Goal: Transaction & Acquisition: Purchase product/service

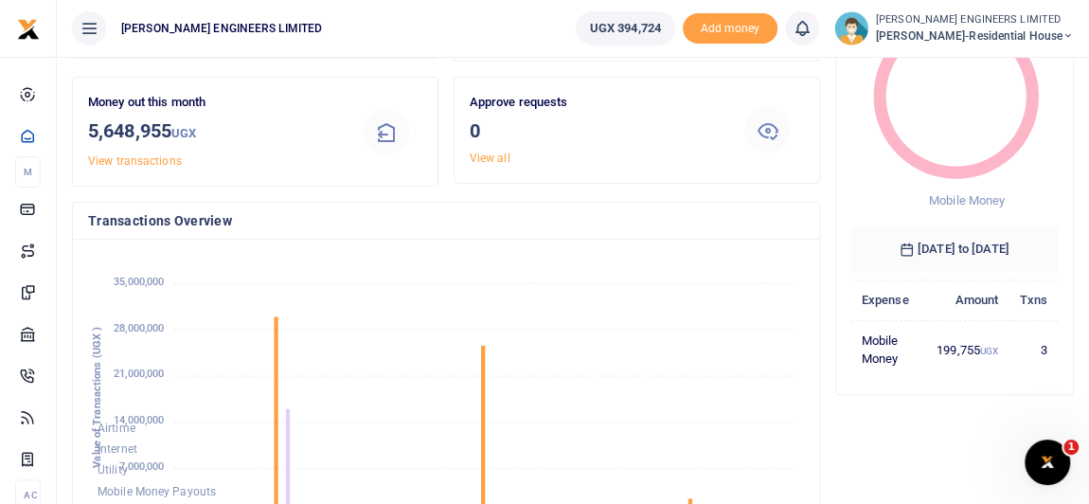
scroll to position [171, 0]
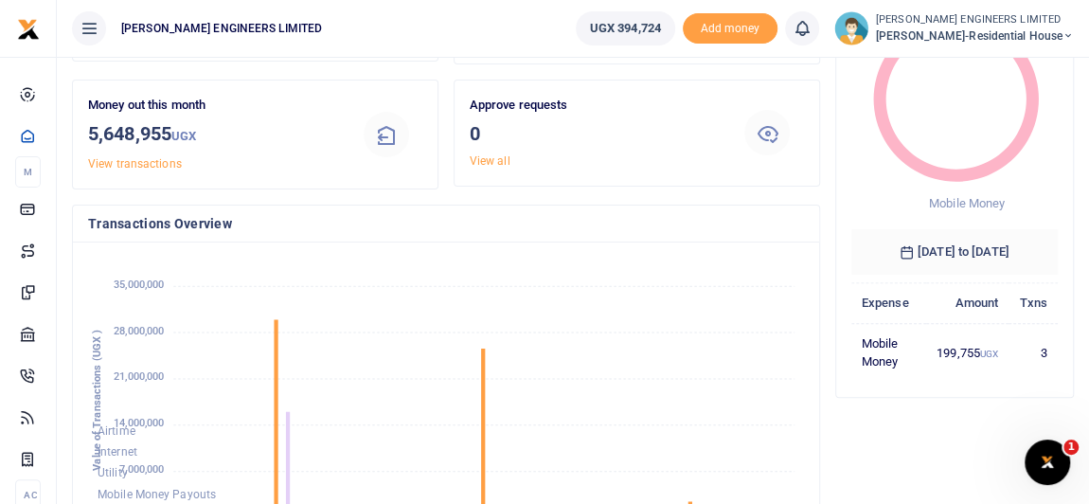
click at [1069, 36] on icon at bounding box center [1067, 35] width 11 height 13
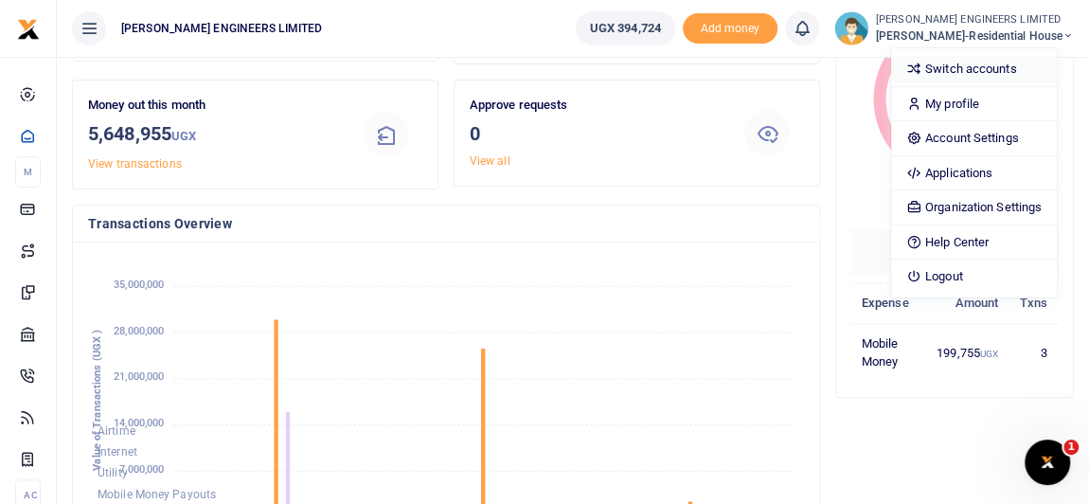
click at [991, 70] on link "Switch accounts" at bounding box center [974, 69] width 166 height 27
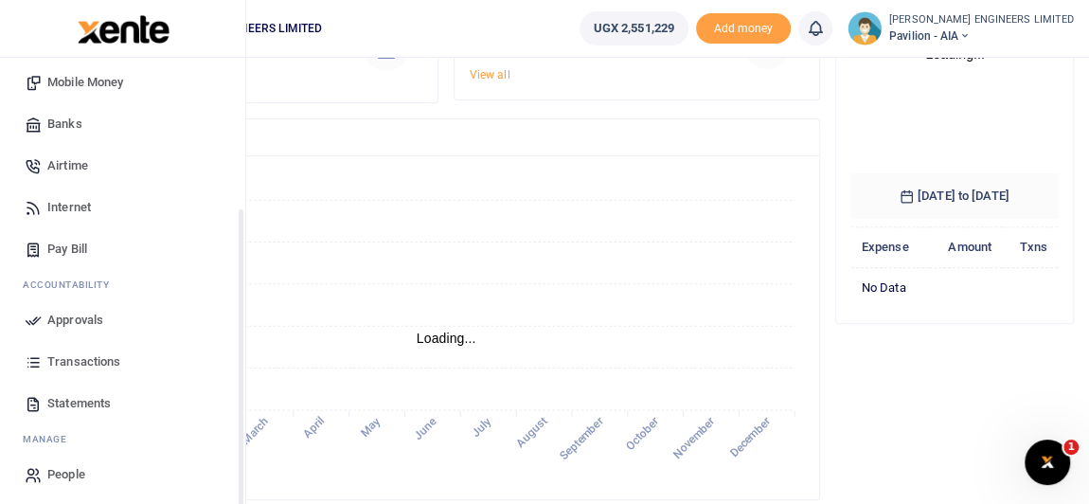
scroll to position [212, 0]
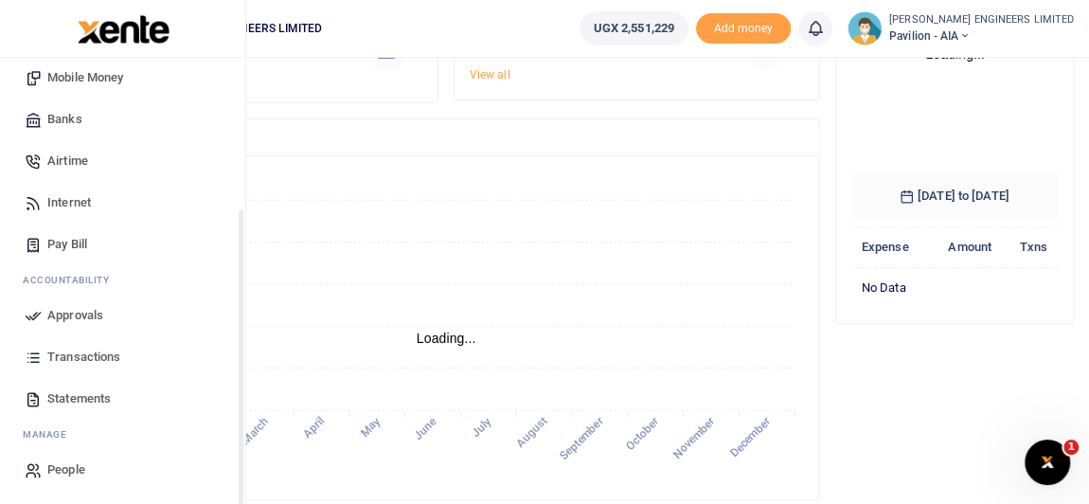
click at [87, 360] on span "Transactions" at bounding box center [83, 356] width 73 height 19
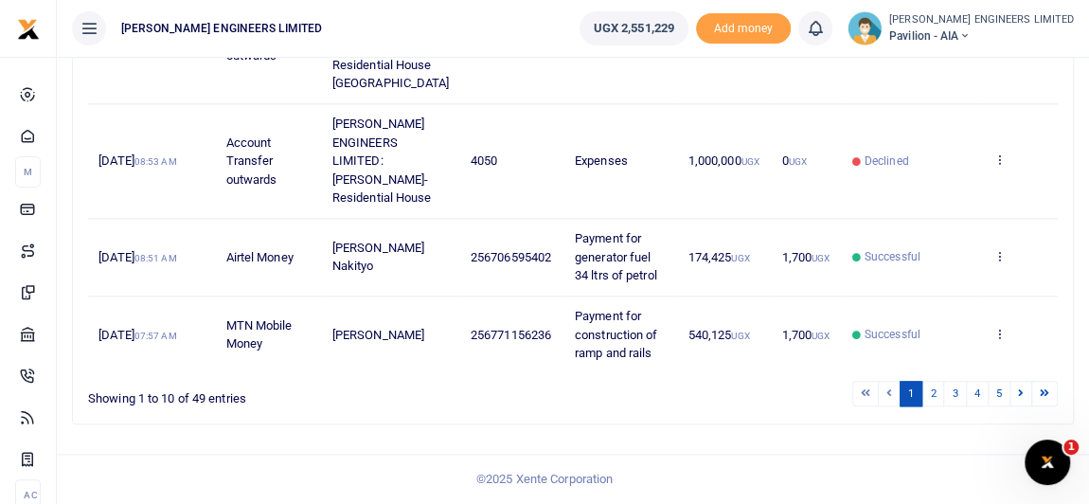
scroll to position [1116, 0]
click at [940, 395] on link "2" at bounding box center [932, 394] width 23 height 26
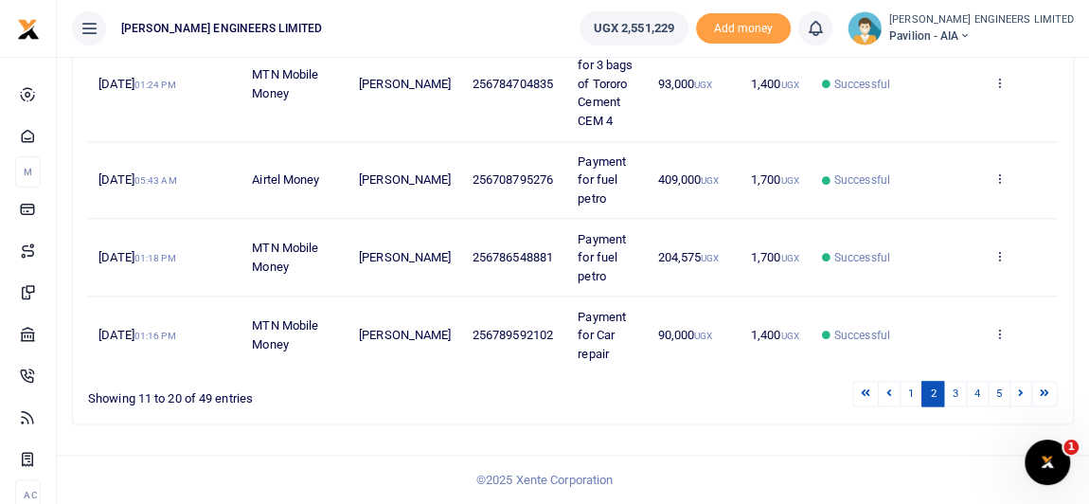
scroll to position [1135, 0]
click at [959, 391] on link "3" at bounding box center [954, 394] width 23 height 26
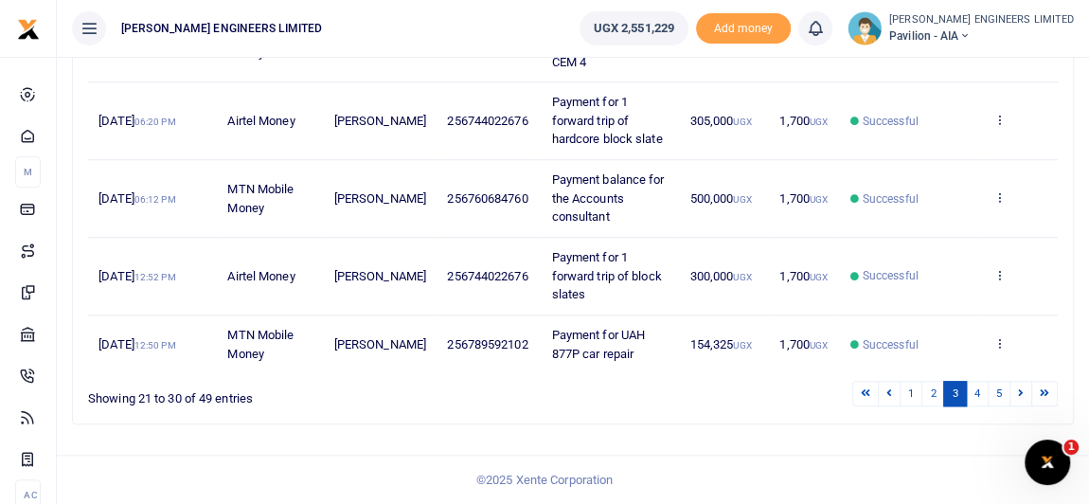
scroll to position [1209, 0]
click at [980, 398] on link "4" at bounding box center [977, 394] width 23 height 26
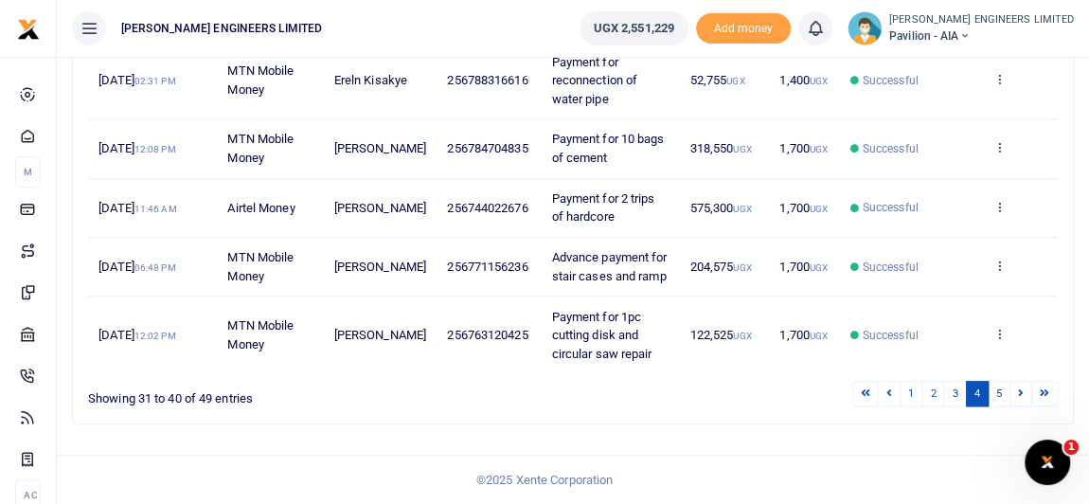
scroll to position [1025, 0]
click at [997, 398] on link "5" at bounding box center [999, 394] width 23 height 26
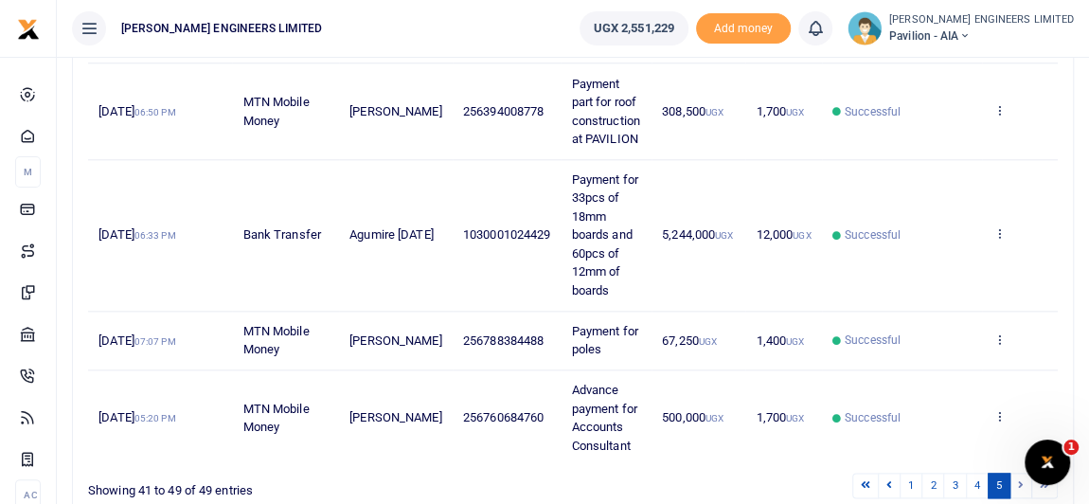
scroll to position [1003, 0]
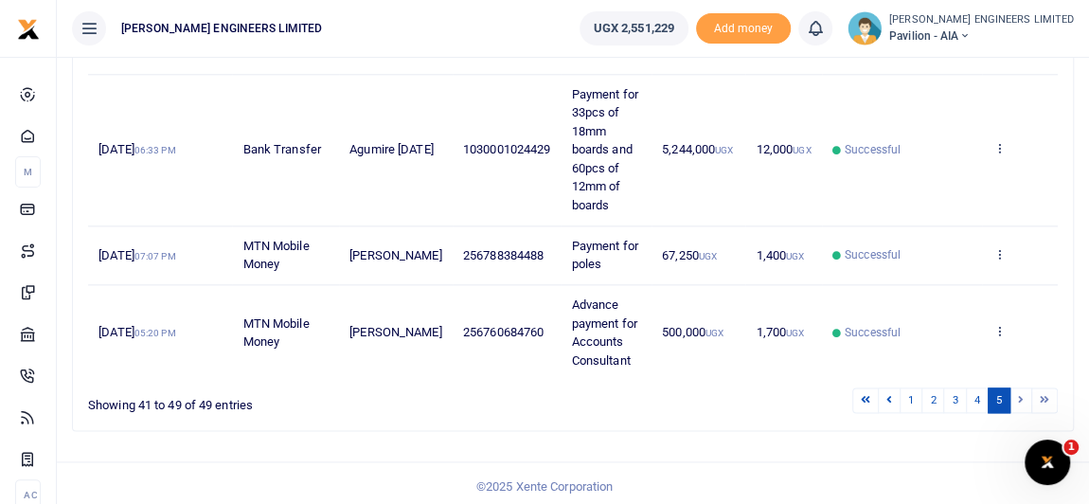
click at [1019, 395] on li at bounding box center [1021, 400] width 22 height 26
click at [1024, 395] on li at bounding box center [1021, 400] width 22 height 26
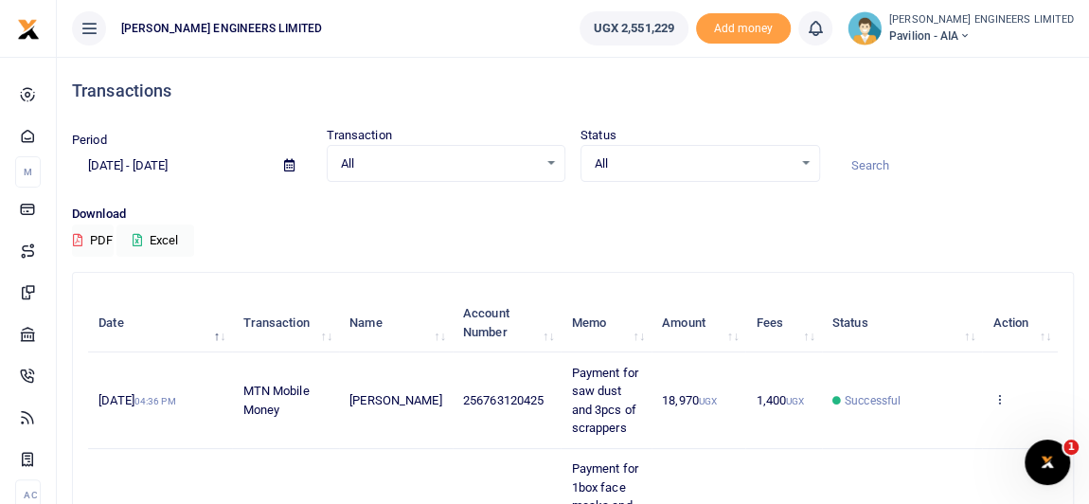
scroll to position [0, 0]
click at [288, 167] on icon at bounding box center [289, 166] width 10 height 12
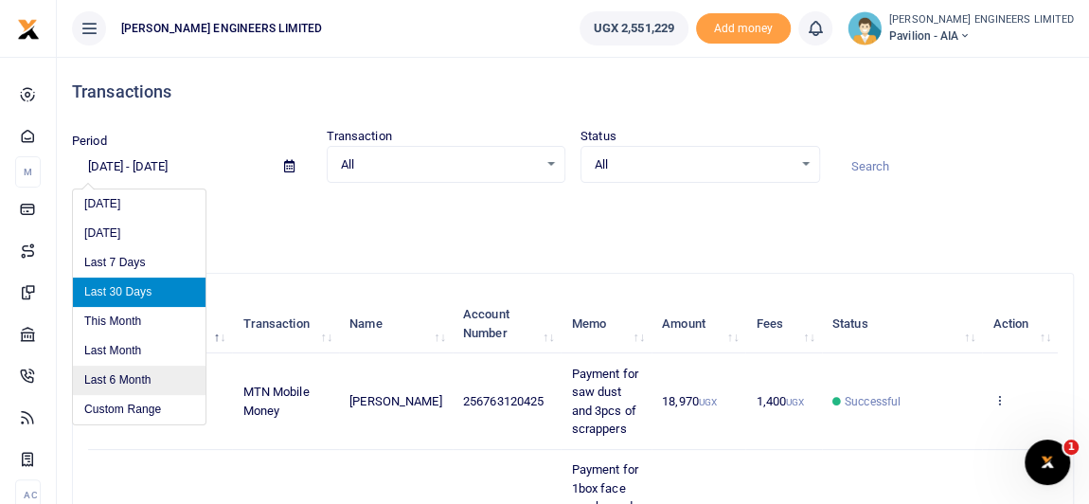
click at [125, 380] on li "Last 6 Month" at bounding box center [139, 379] width 133 height 29
type input "03/04/2025 - 09/04/2025"
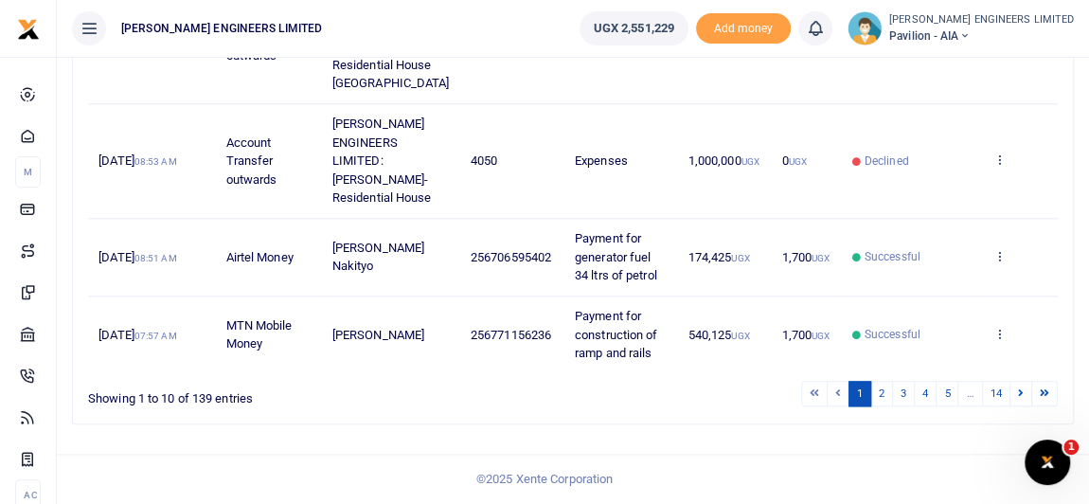
scroll to position [1116, 0]
click at [885, 394] on link "2" at bounding box center [881, 394] width 23 height 26
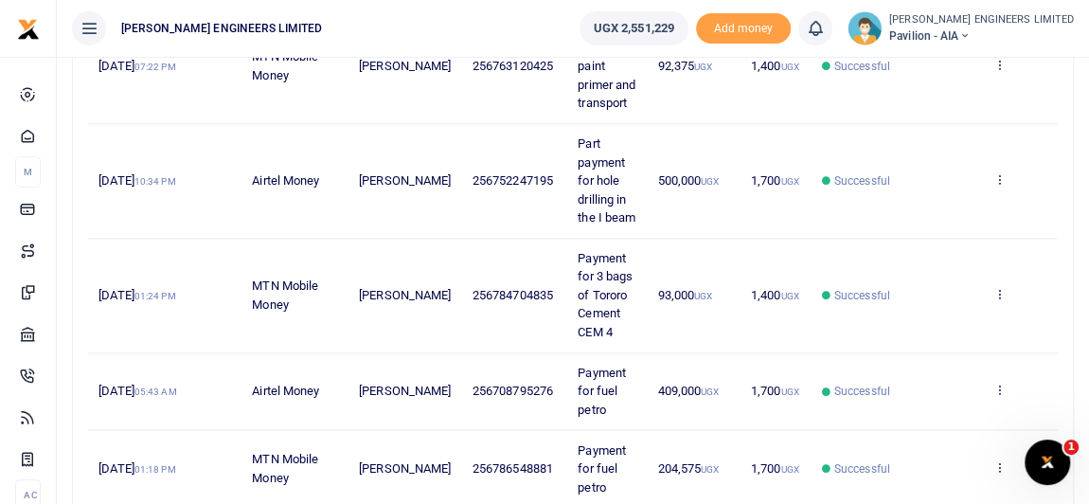
scroll to position [1135, 0]
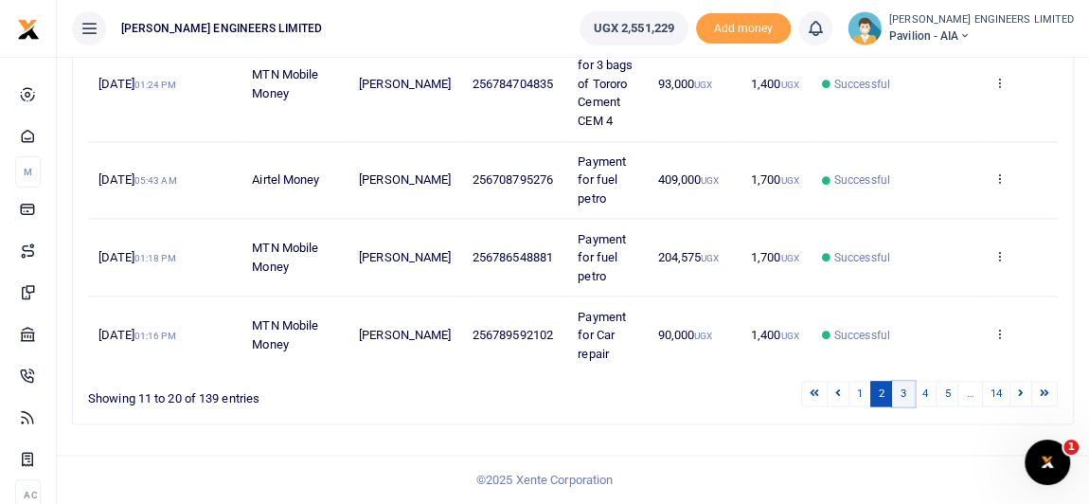
click at [905, 396] on link "3" at bounding box center [903, 394] width 23 height 26
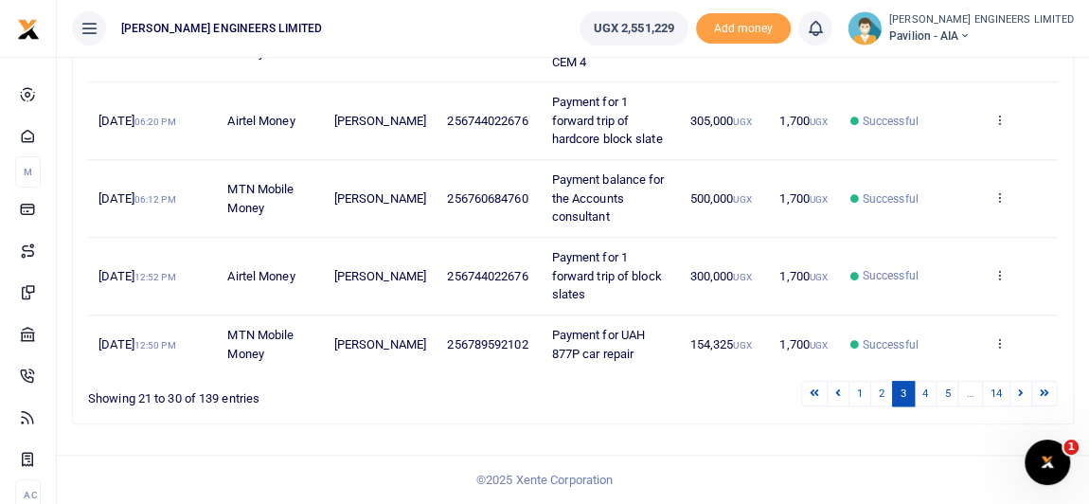
scroll to position [1209, 0]
click at [931, 400] on link "4" at bounding box center [925, 394] width 23 height 26
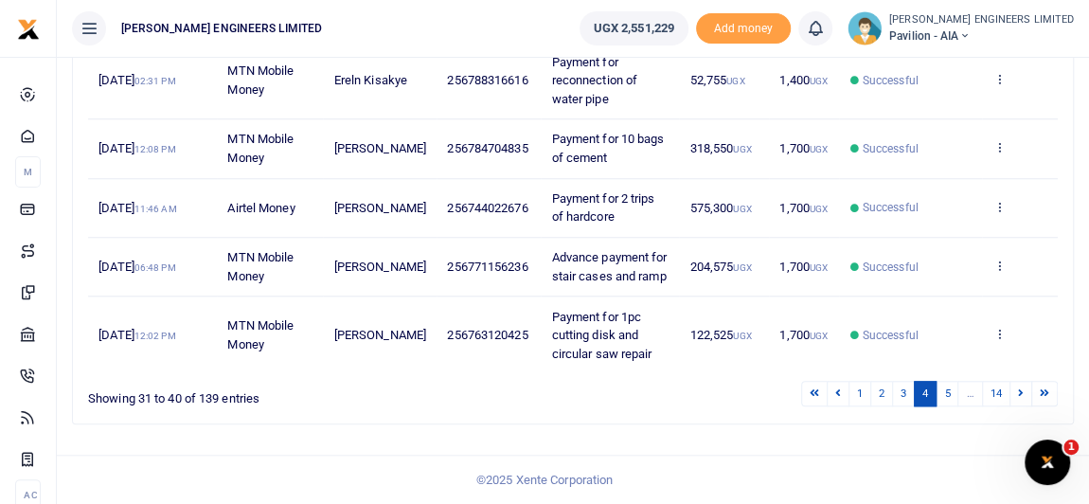
scroll to position [1025, 0]
click at [953, 399] on link "5" at bounding box center [947, 394] width 23 height 26
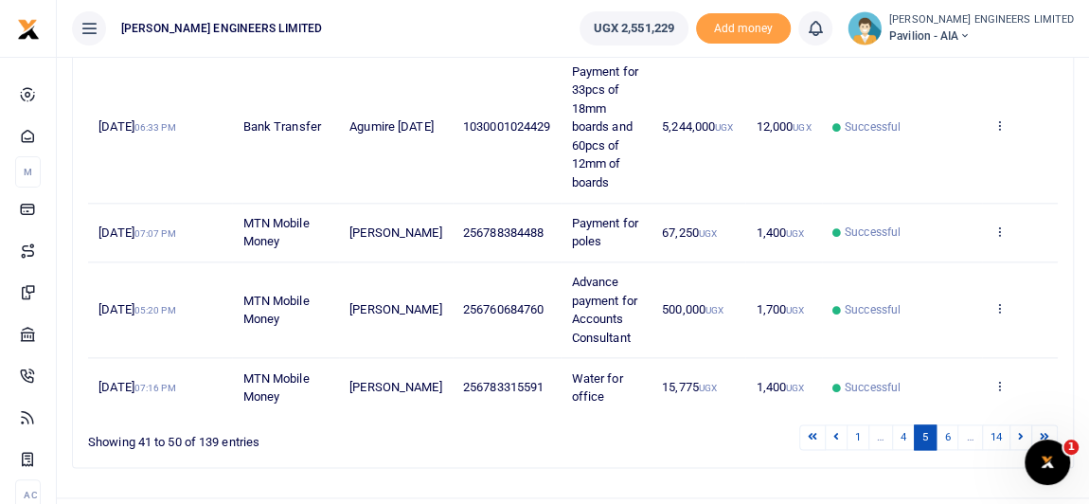
scroll to position [1061, 0]
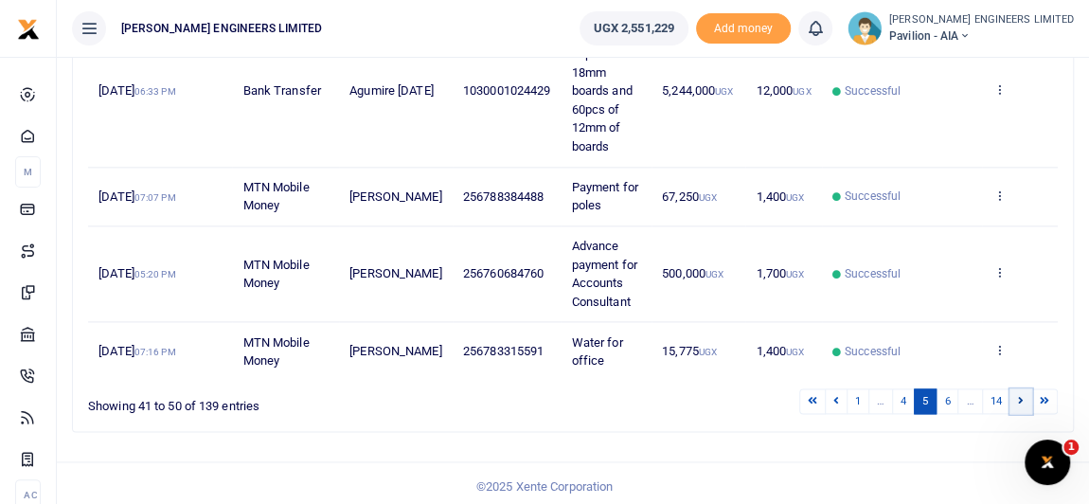
click at [1024, 396] on icon at bounding box center [1021, 400] width 6 height 10
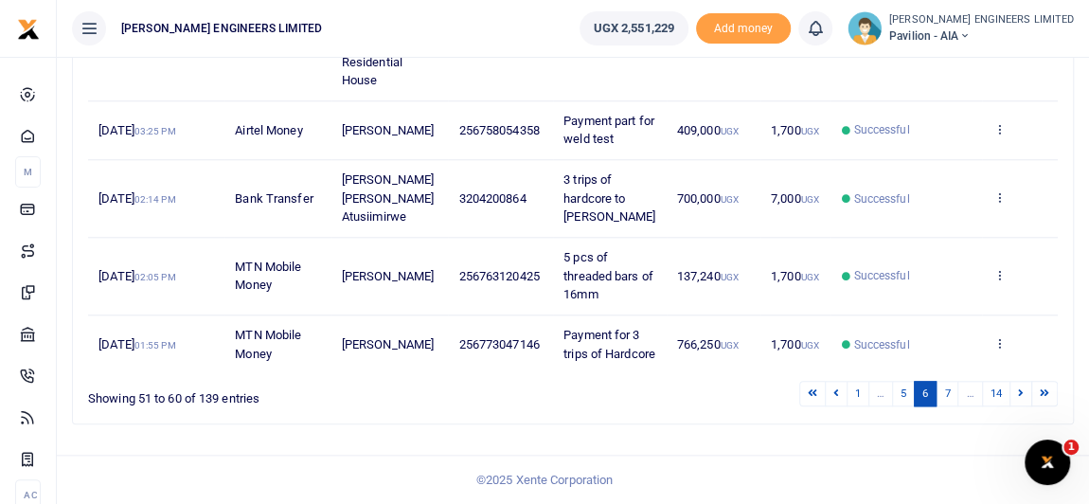
scroll to position [1080, 0]
click at [950, 397] on link "7" at bounding box center [947, 394] width 23 height 26
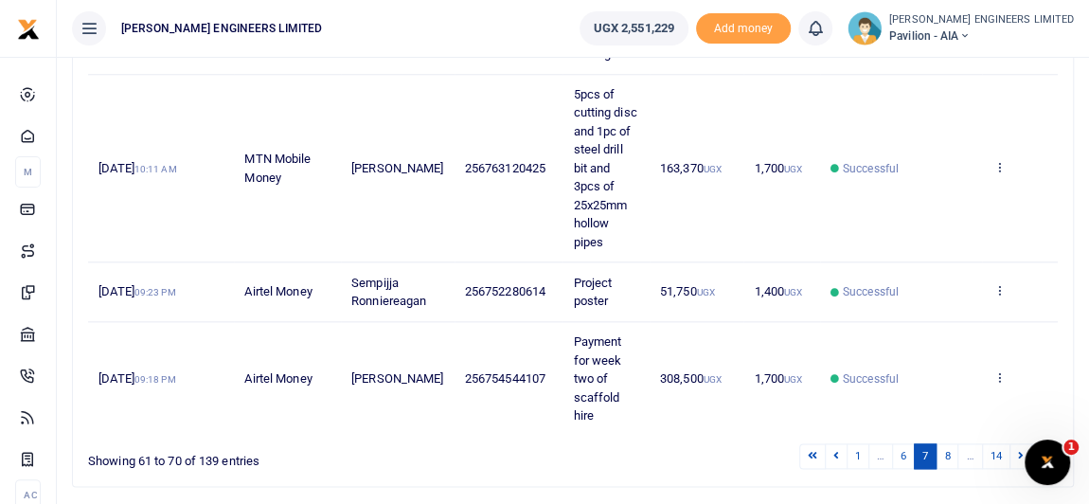
scroll to position [1007, 0]
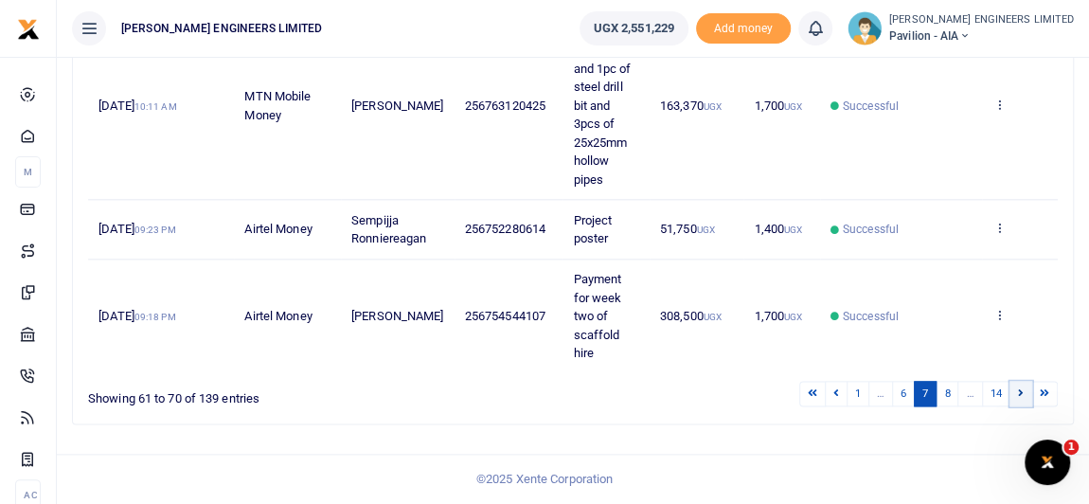
click at [1022, 395] on icon at bounding box center [1021, 392] width 6 height 10
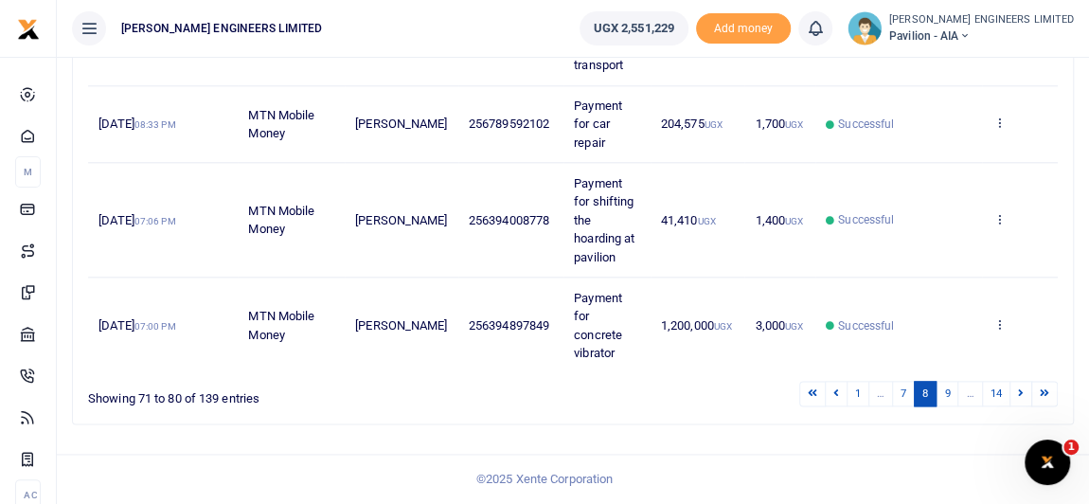
scroll to position [1043, 0]
click at [1023, 399] on link at bounding box center [1020, 394] width 23 height 26
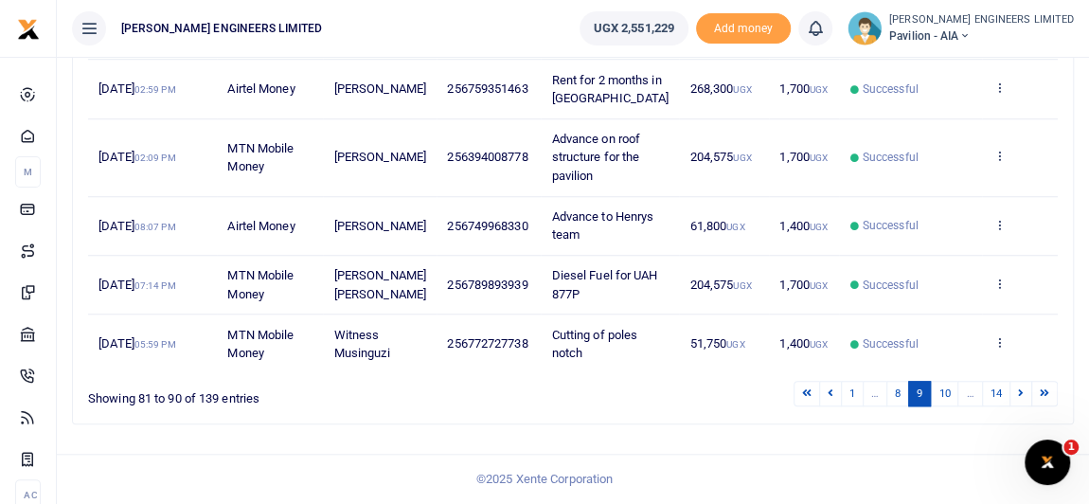
scroll to position [1025, 0]
click at [1018, 397] on link at bounding box center [1020, 394] width 23 height 26
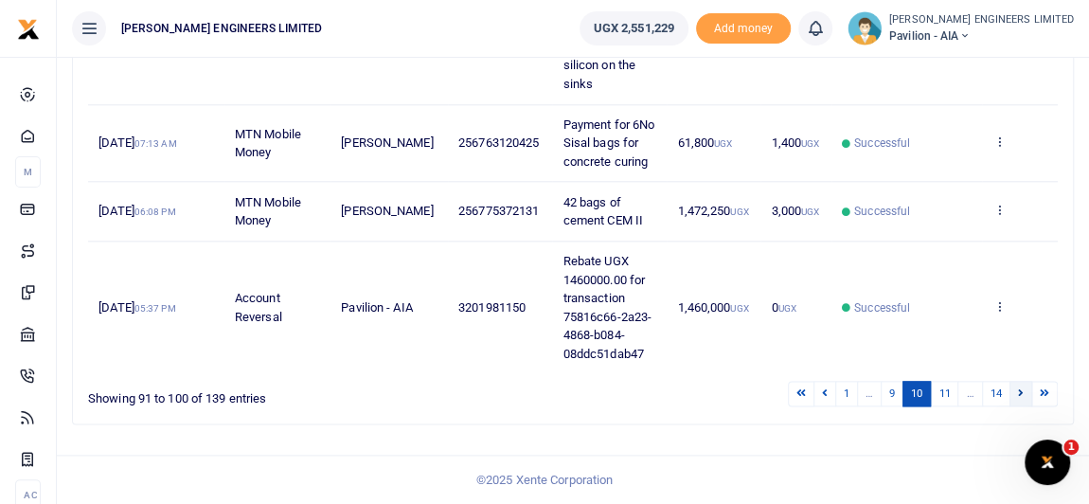
click at [1026, 395] on link at bounding box center [1020, 394] width 23 height 26
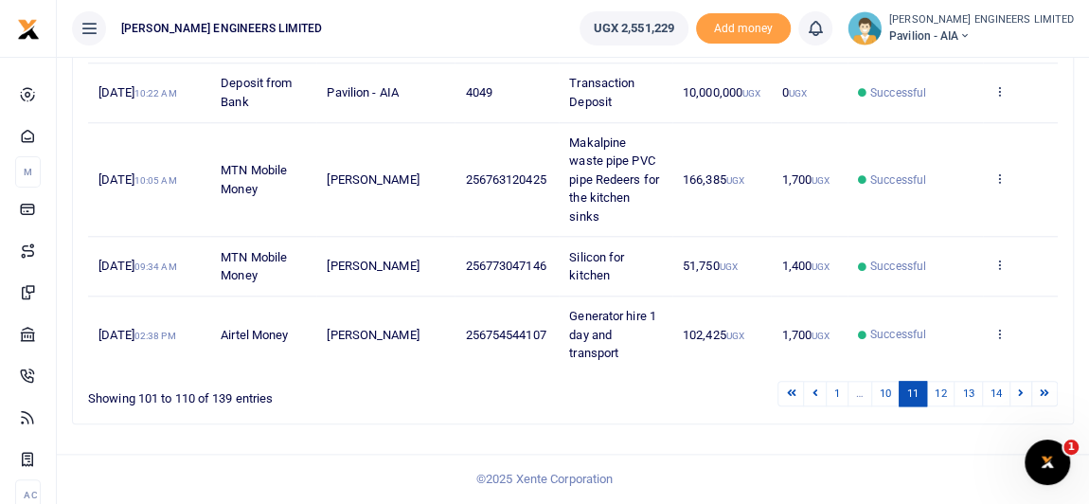
scroll to position [1080, 0]
click at [941, 396] on link "12" at bounding box center [940, 394] width 28 height 26
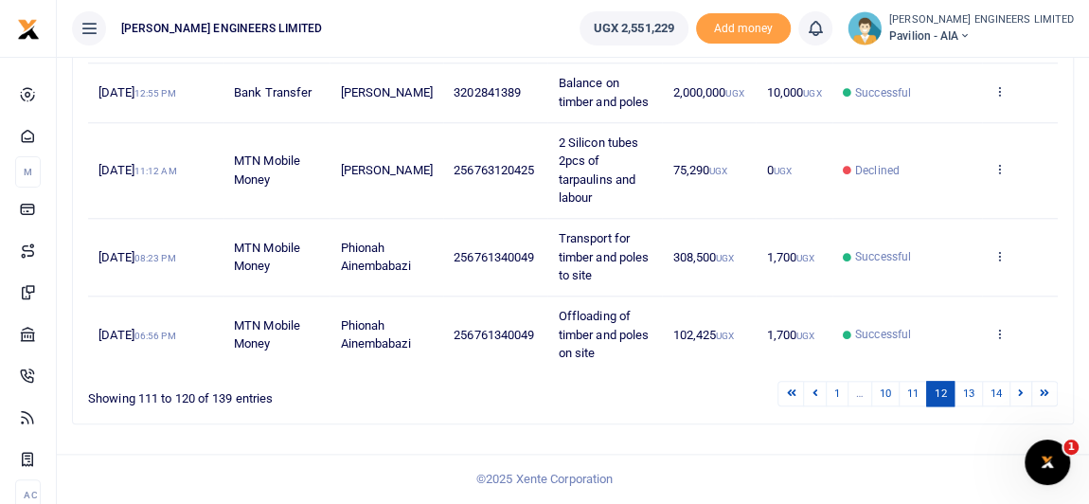
scroll to position [1154, 0]
click at [968, 395] on link "13" at bounding box center [967, 394] width 28 height 26
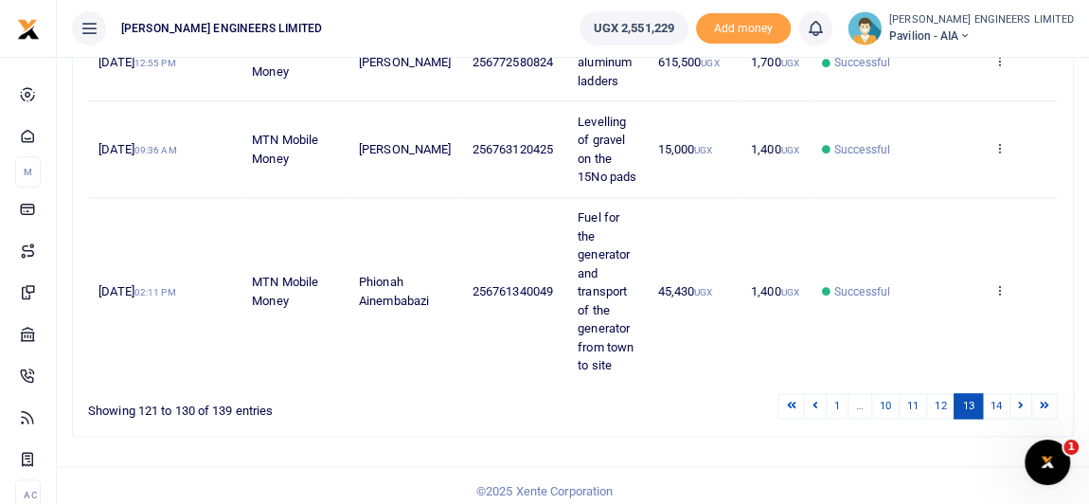
scroll to position [1080, 0]
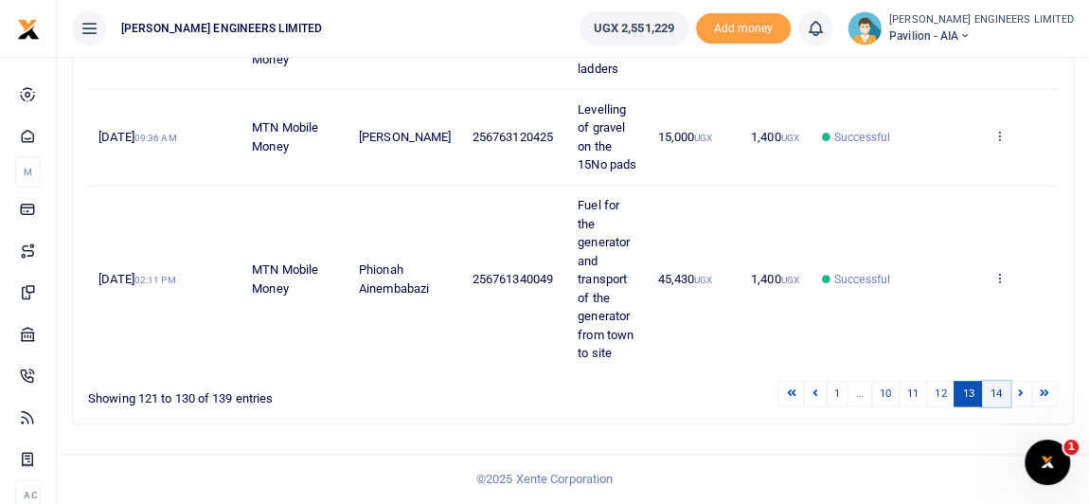
click at [1003, 398] on link "14" at bounding box center [996, 394] width 28 height 26
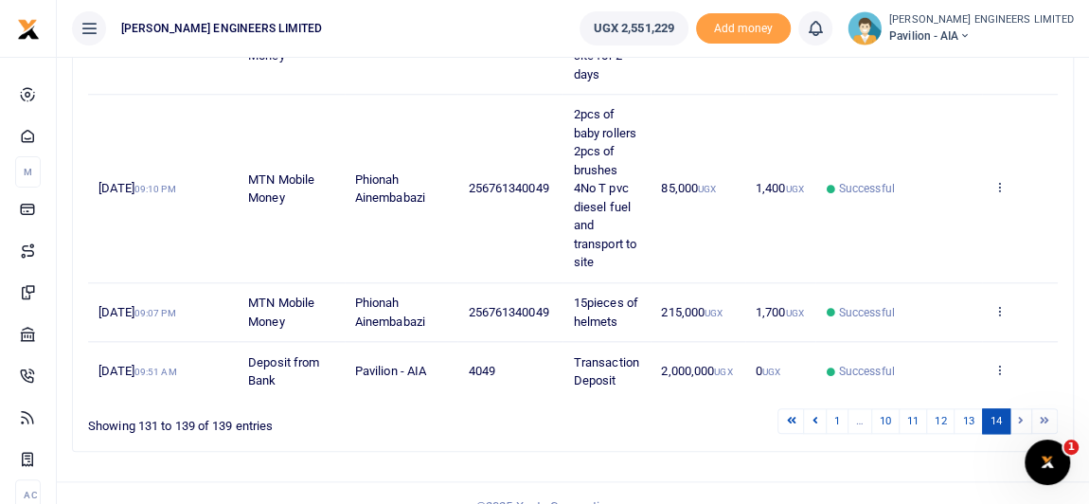
scroll to position [874, 0]
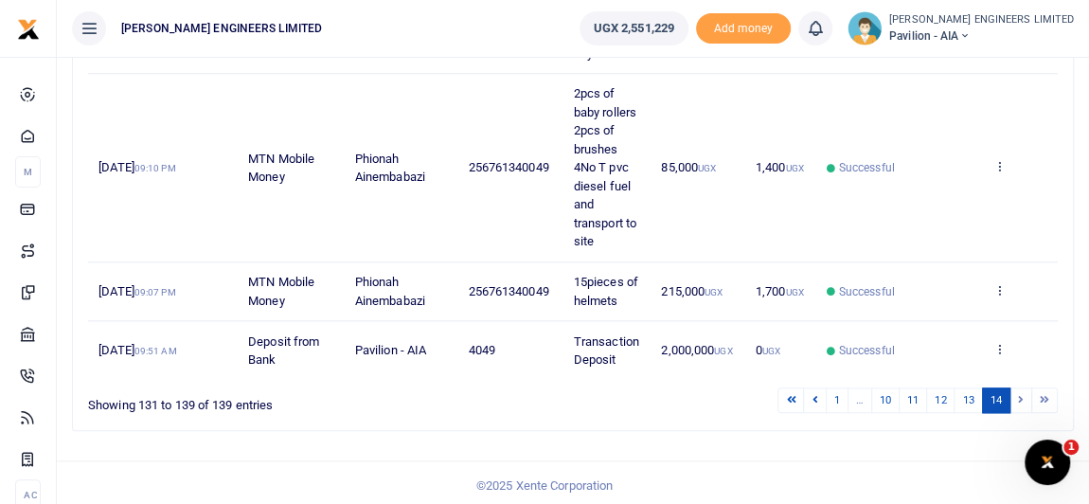
click at [1022, 394] on li at bounding box center [1021, 400] width 22 height 26
click at [974, 394] on link "13" at bounding box center [967, 400] width 28 height 26
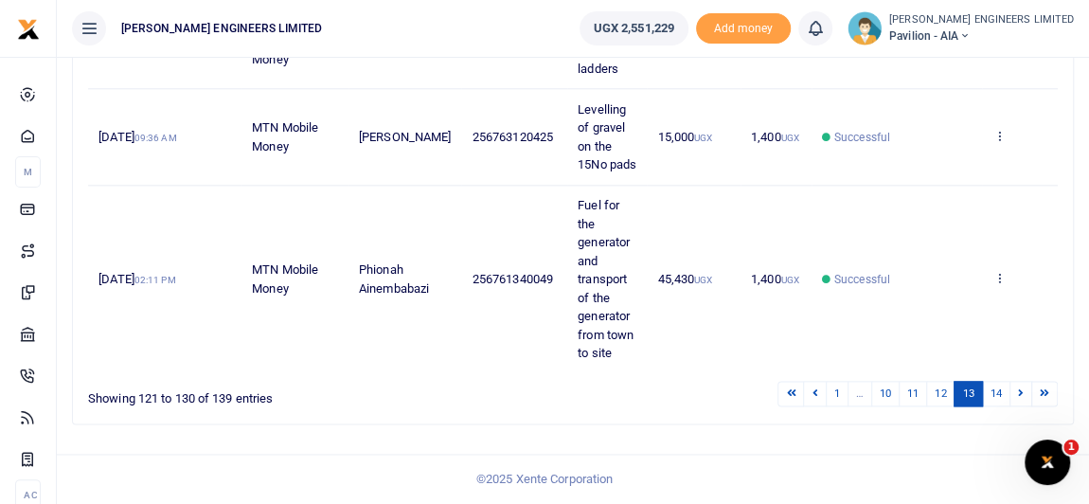
scroll to position [1080, 0]
click at [942, 400] on link "12" at bounding box center [940, 394] width 28 height 26
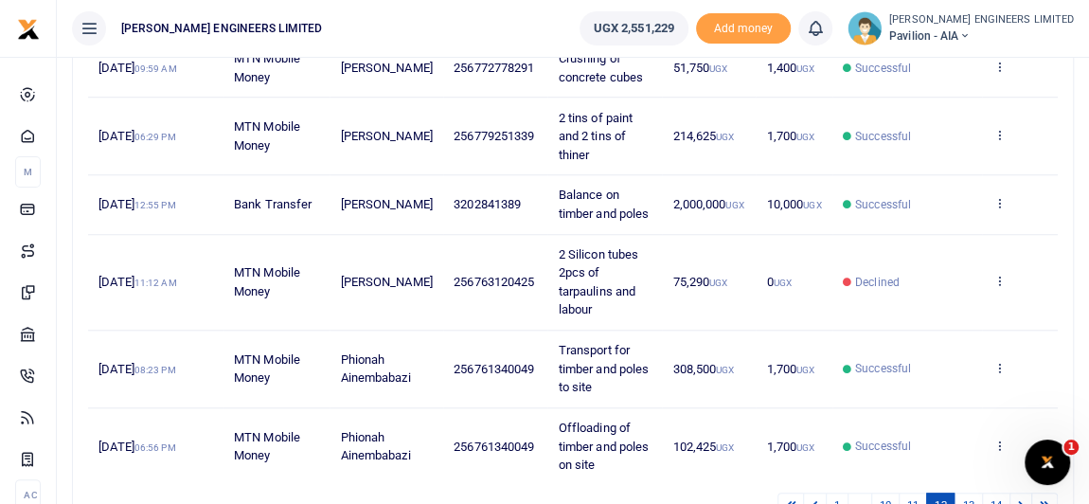
scroll to position [650, 0]
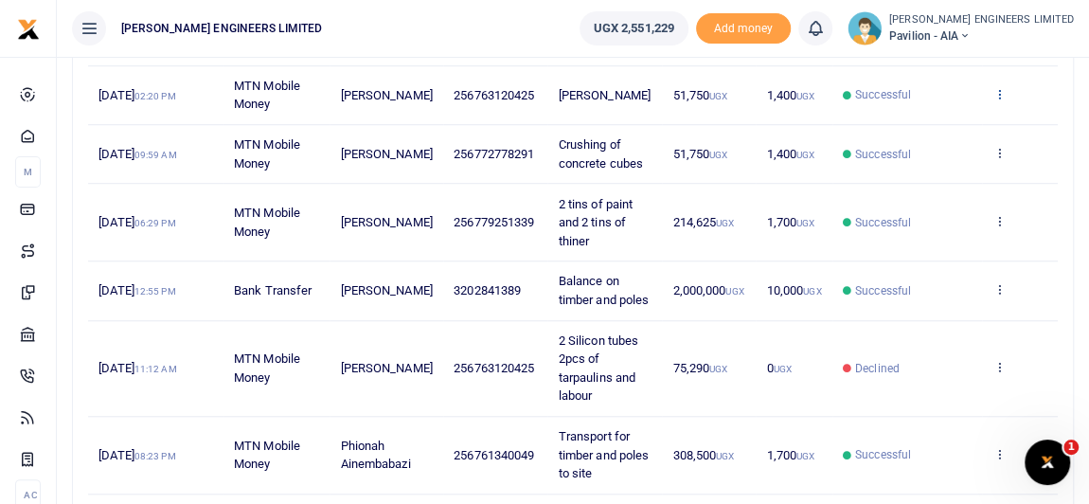
click at [1000, 100] on icon at bounding box center [999, 93] width 12 height 13
click at [918, 308] on link "View details" at bounding box center [930, 308] width 150 height 27
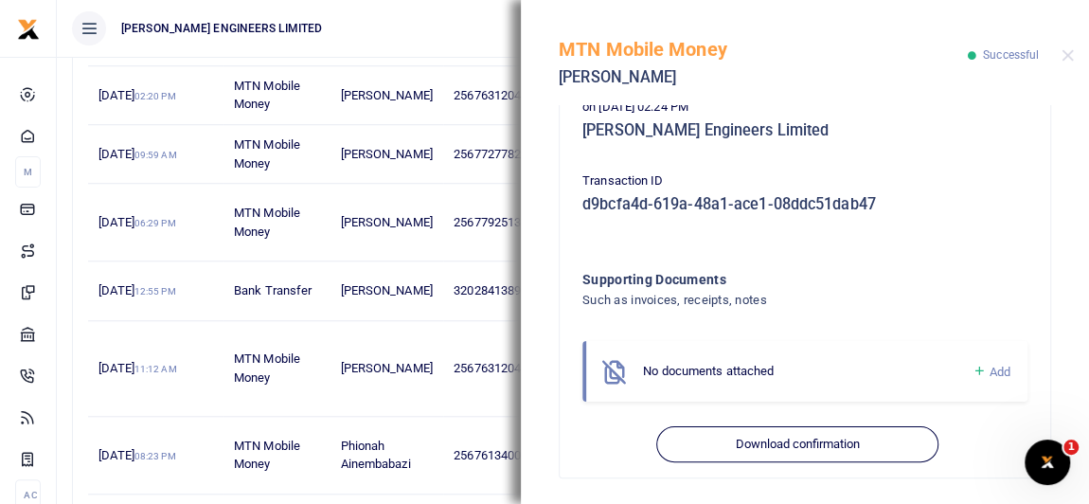
scroll to position [576, 0]
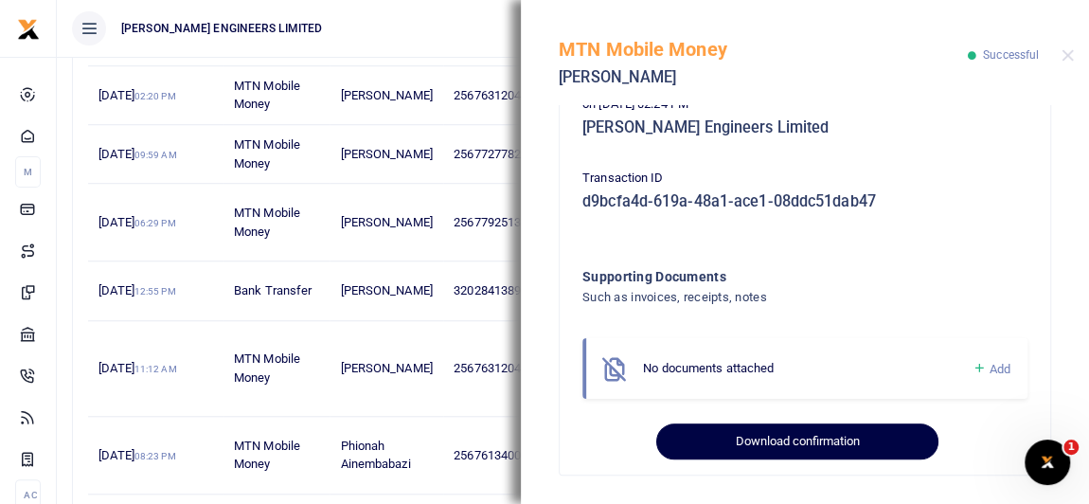
click at [818, 438] on button "Download confirmation" at bounding box center [796, 441] width 281 height 36
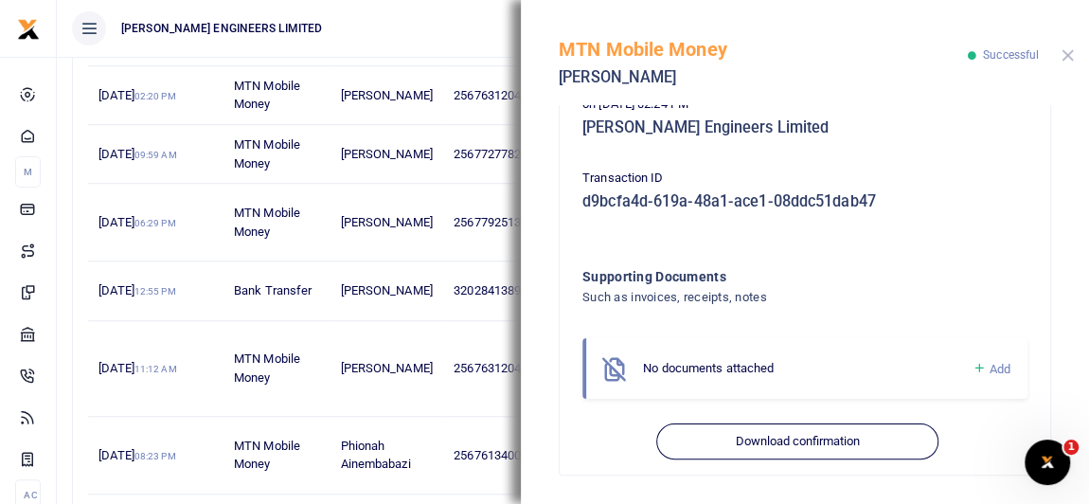
click at [1066, 53] on button "Close" at bounding box center [1067, 55] width 12 height 12
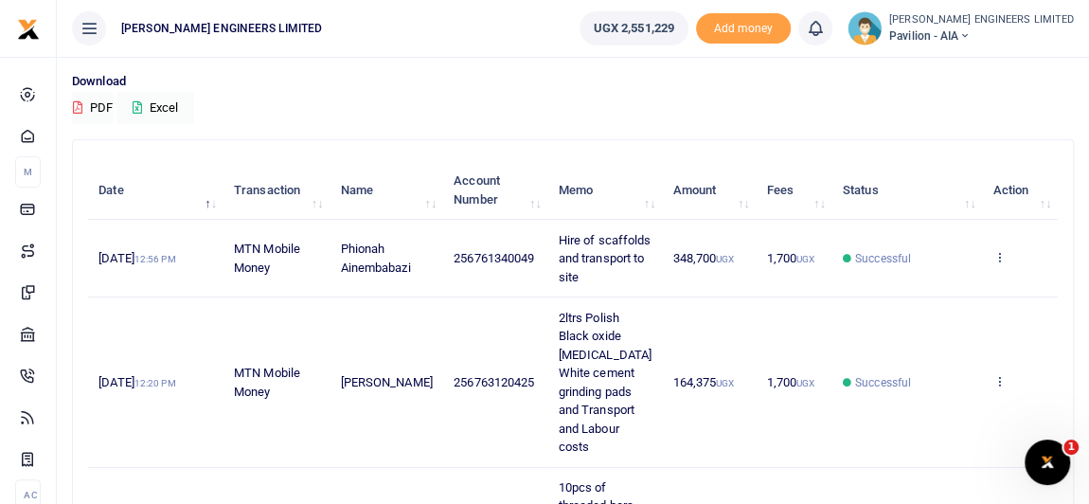
scroll to position [0, 0]
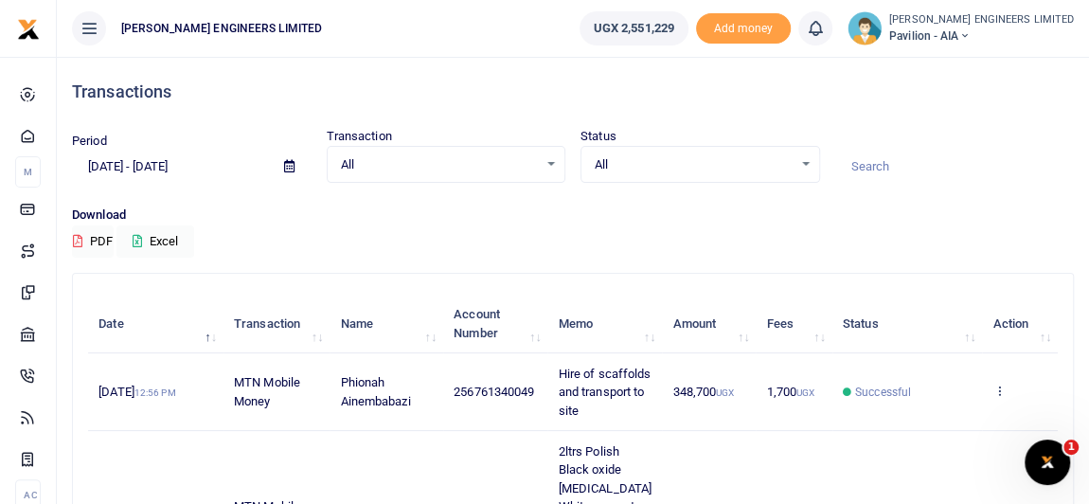
click at [970, 36] on icon at bounding box center [963, 35] width 11 height 13
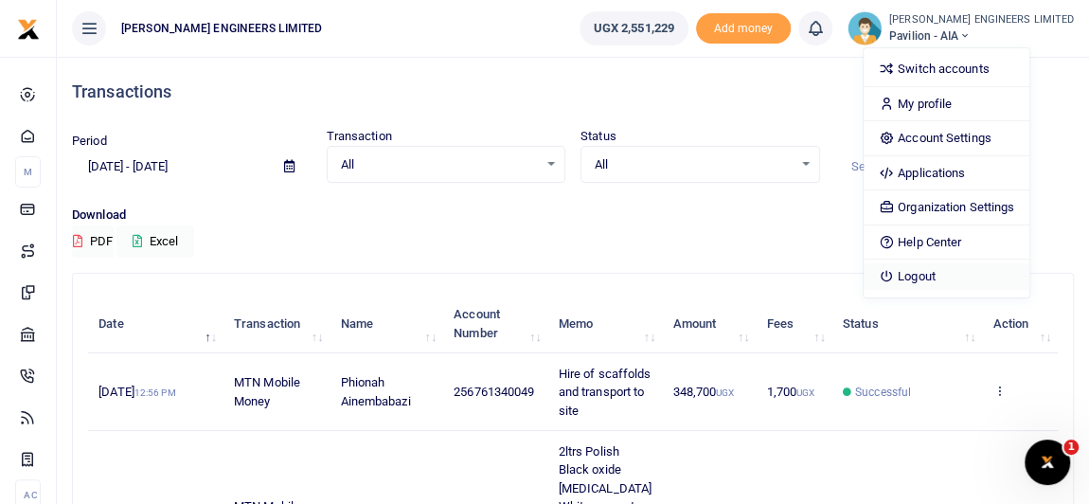
click at [975, 275] on link "Logout" at bounding box center [947, 276] width 166 height 27
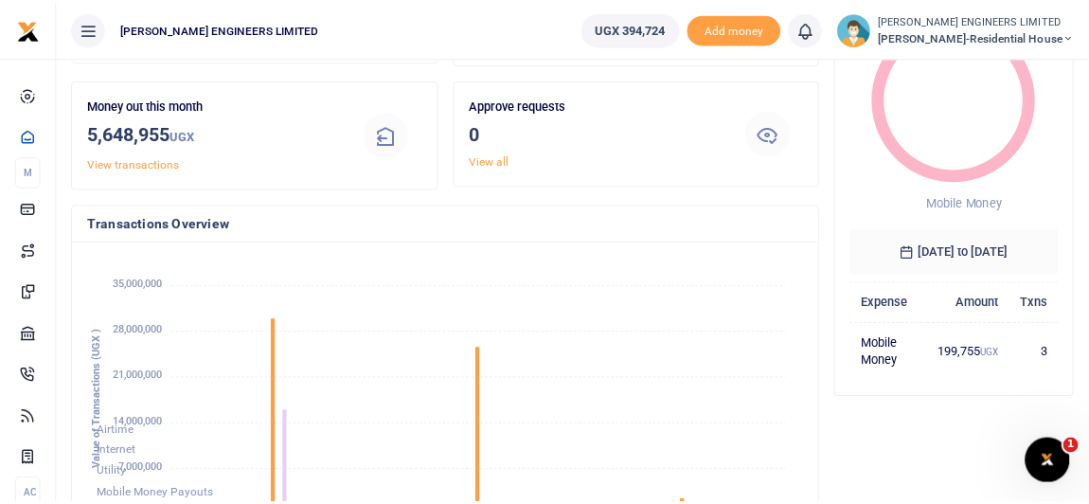
scroll to position [268, 194]
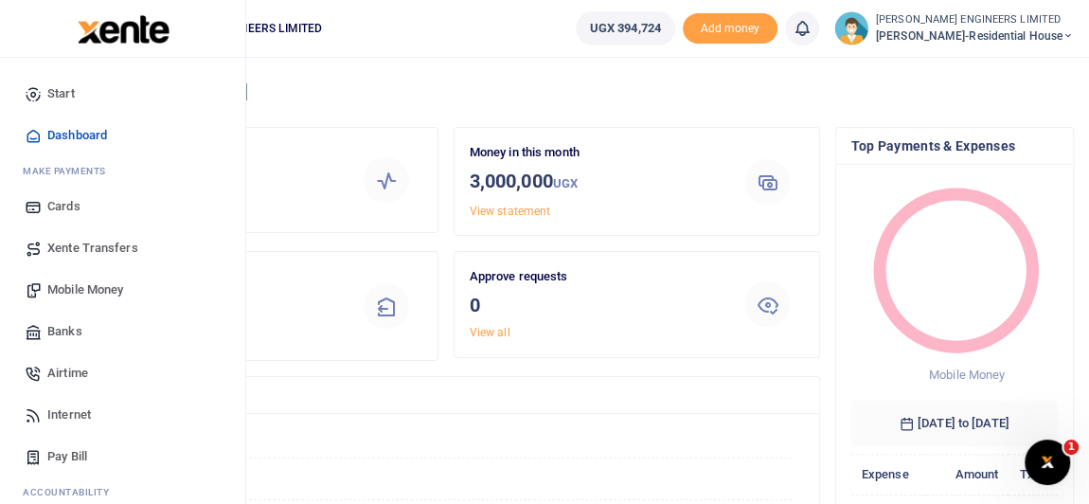
scroll to position [14, 13]
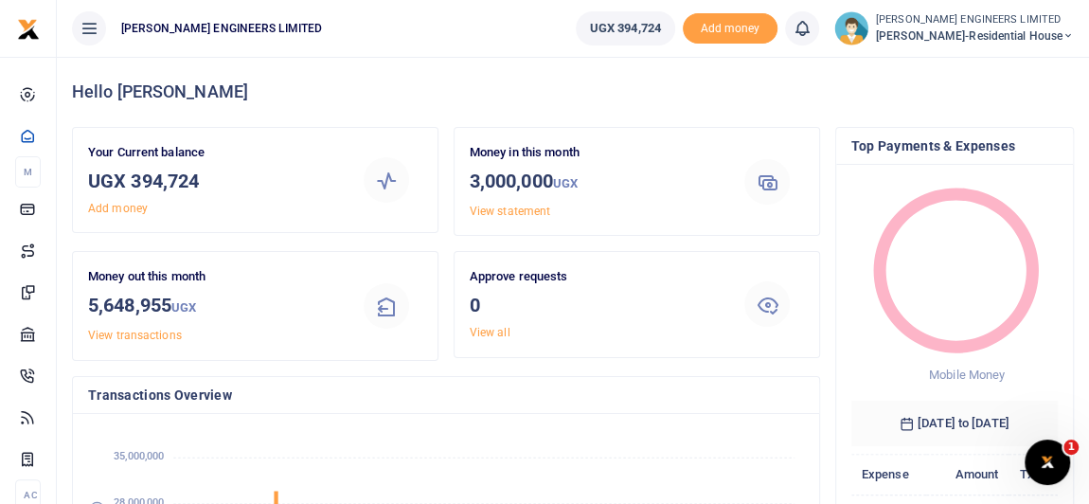
click at [1069, 35] on icon at bounding box center [1067, 35] width 11 height 13
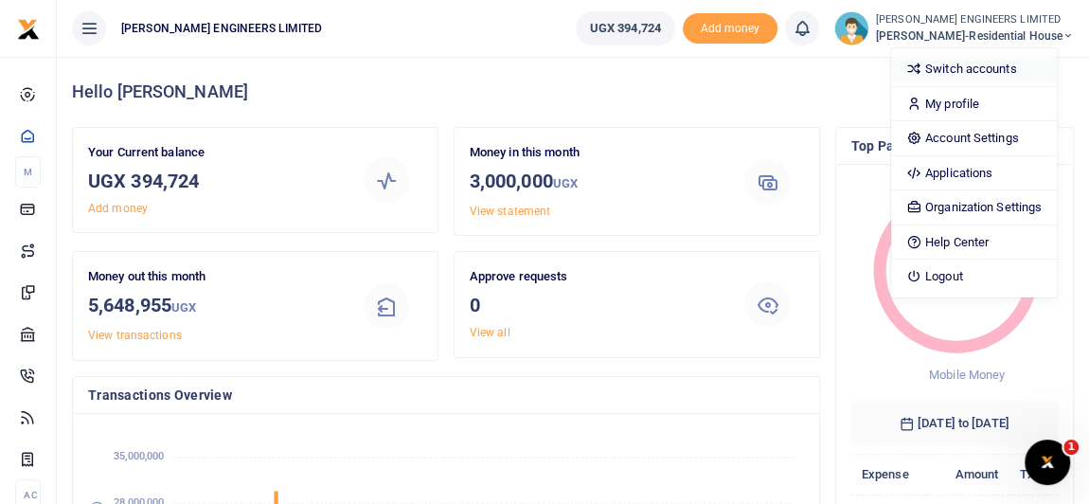
click at [992, 70] on link "Switch accounts" at bounding box center [974, 69] width 166 height 27
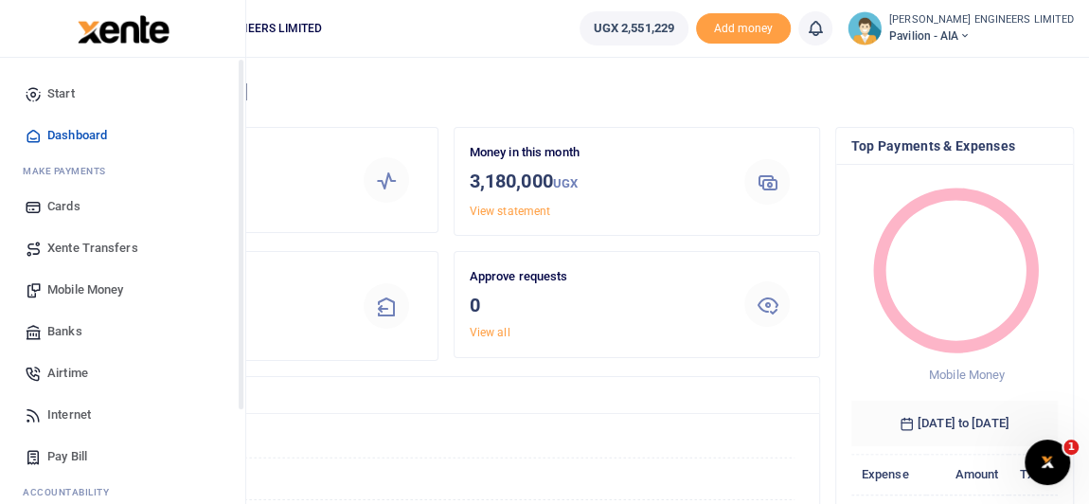
scroll to position [14, 13]
click at [84, 289] on span "Mobile Money" at bounding box center [85, 289] width 76 height 19
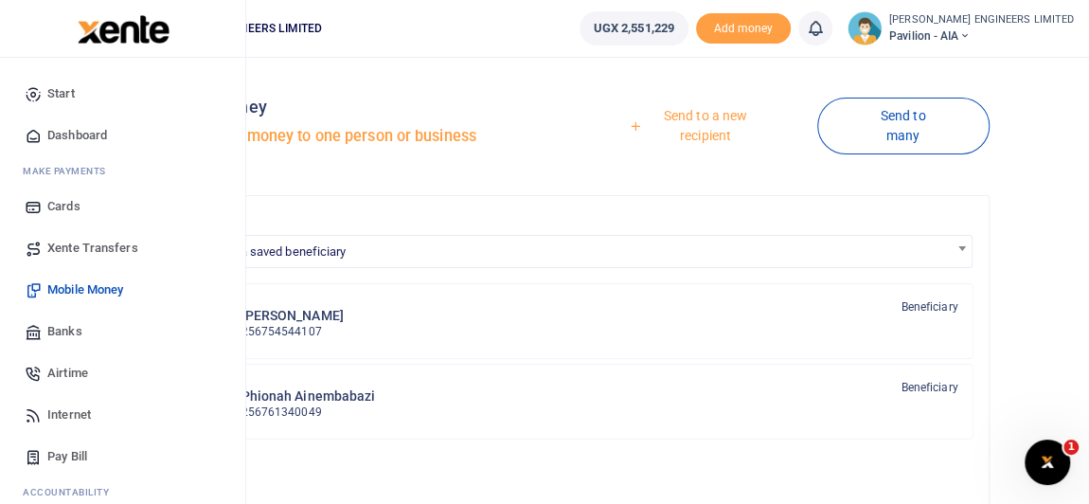
click at [75, 246] on span "Xente Transfers" at bounding box center [92, 248] width 91 height 19
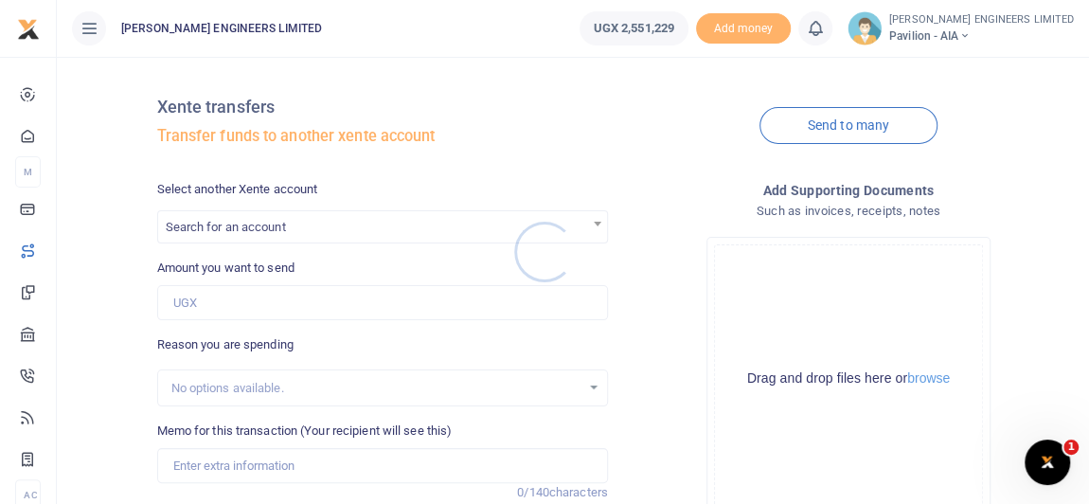
click at [225, 230] on div at bounding box center [544, 252] width 1089 height 504
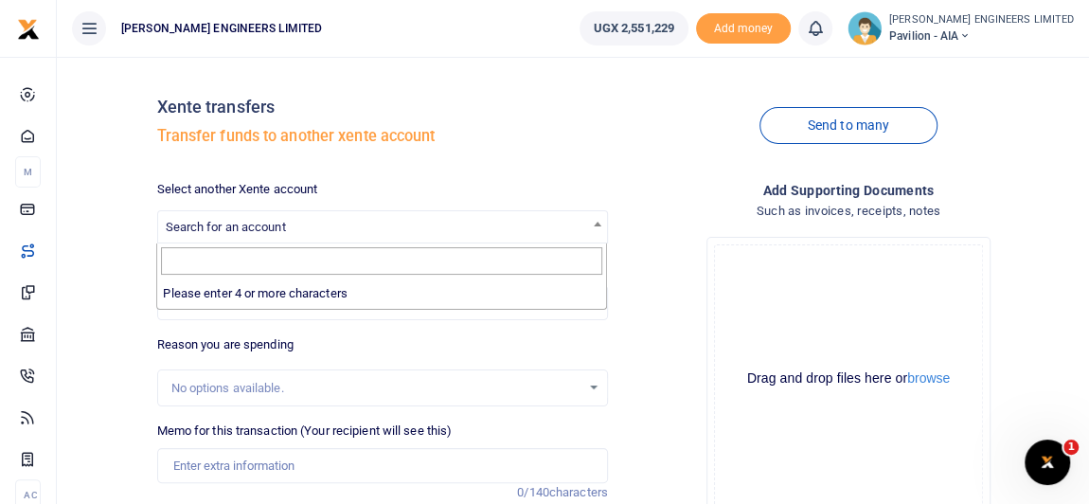
click at [221, 223] on span "Search for an account" at bounding box center [226, 227] width 120 height 14
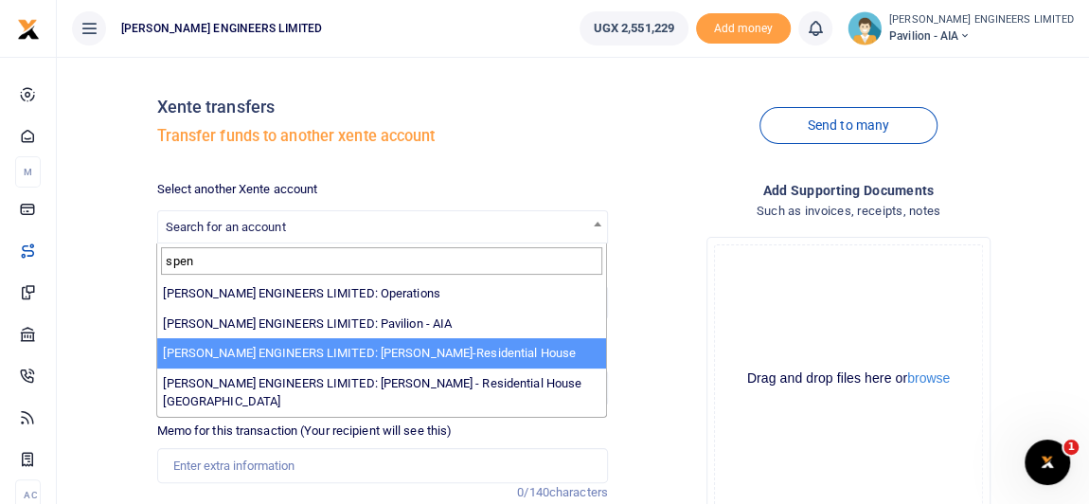
type input "spen"
select select "4050"
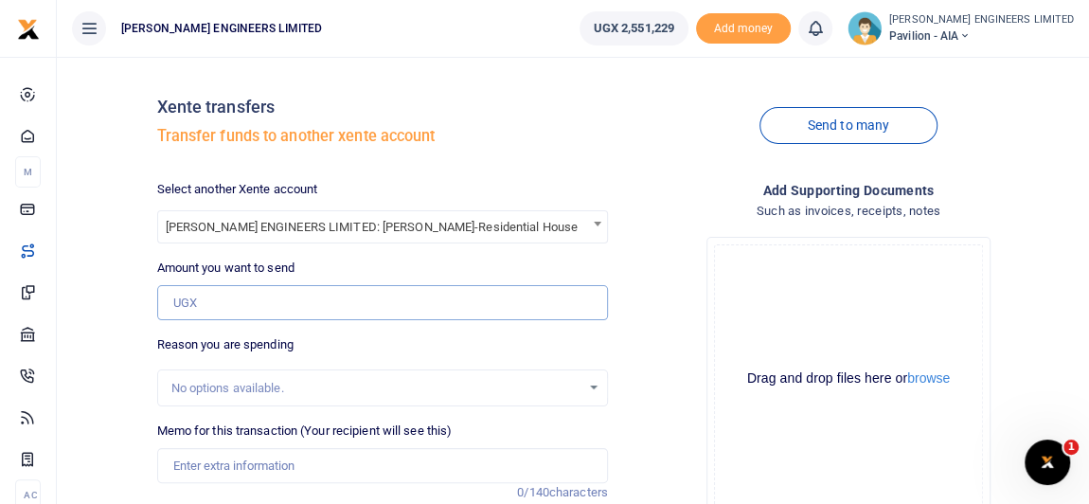
click at [212, 301] on input "Amount you want to send" at bounding box center [382, 303] width 451 height 36
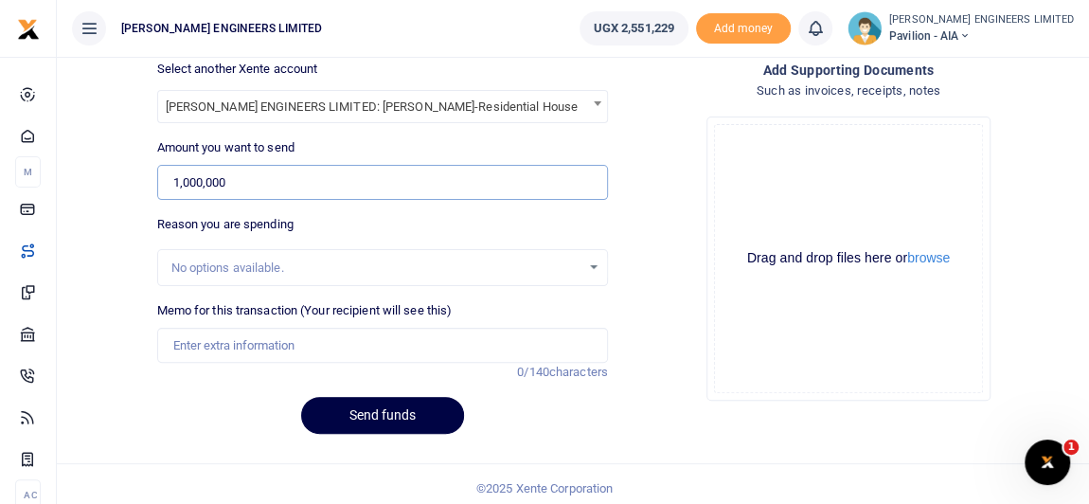
scroll to position [127, 0]
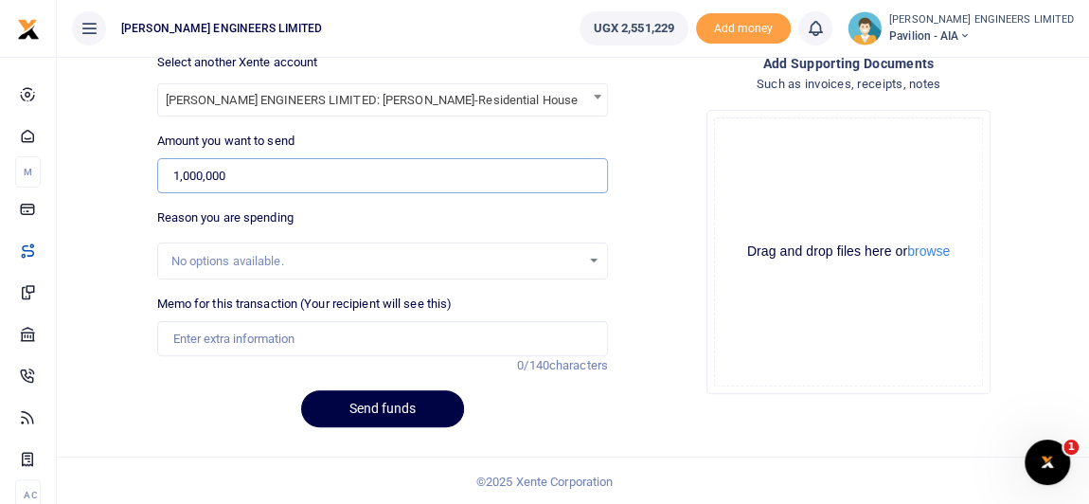
type input "1,000,000"
click at [214, 341] on input "Memo for this transaction (Your recipient will see this)" at bounding box center [382, 339] width 451 height 36
type input "Expenses"
click at [396, 420] on button "Send funds" at bounding box center [382, 408] width 163 height 37
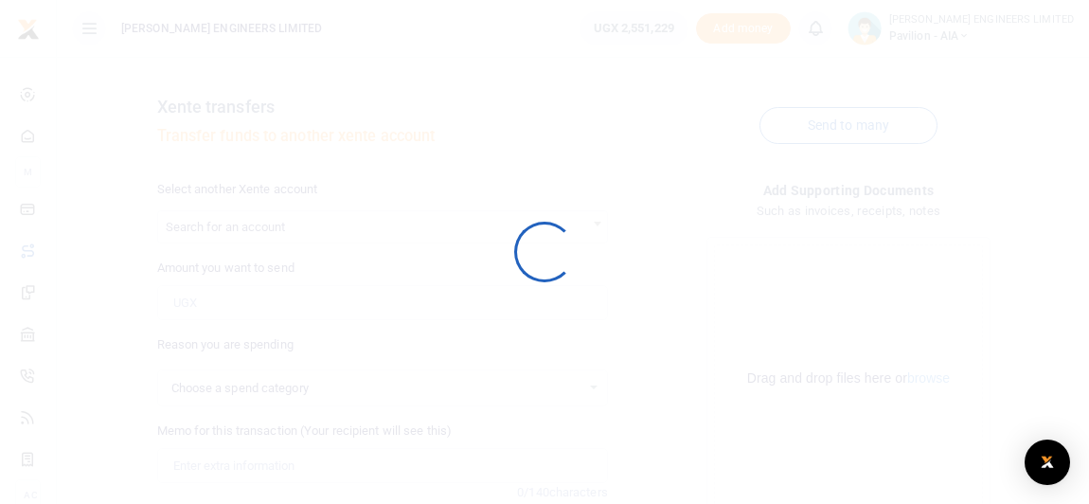
select select
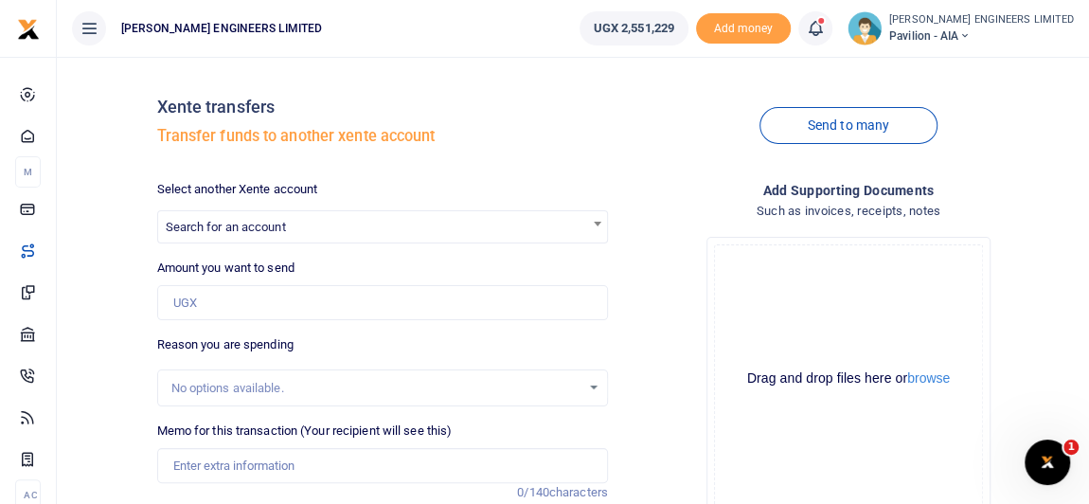
click at [825, 31] on icon at bounding box center [815, 28] width 19 height 21
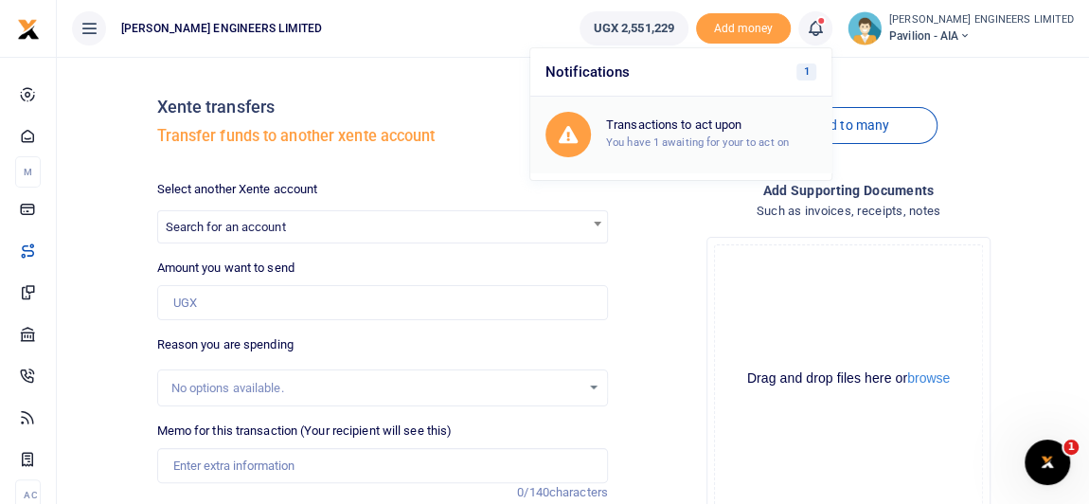
click at [722, 132] on div "Transactions to act upon You have 1 awaiting for your to act on" at bounding box center [711, 133] width 210 height 33
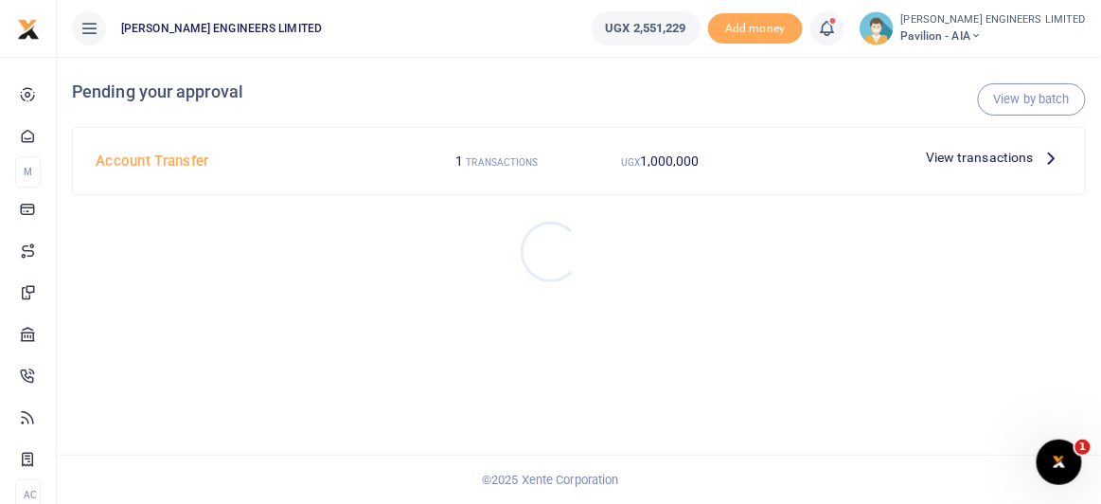
click at [648, 161] on div at bounding box center [550, 252] width 1101 height 504
click at [656, 163] on span "1,000,000" at bounding box center [670, 160] width 60 height 15
click at [955, 157] on span "View transactions" at bounding box center [980, 157] width 108 height 21
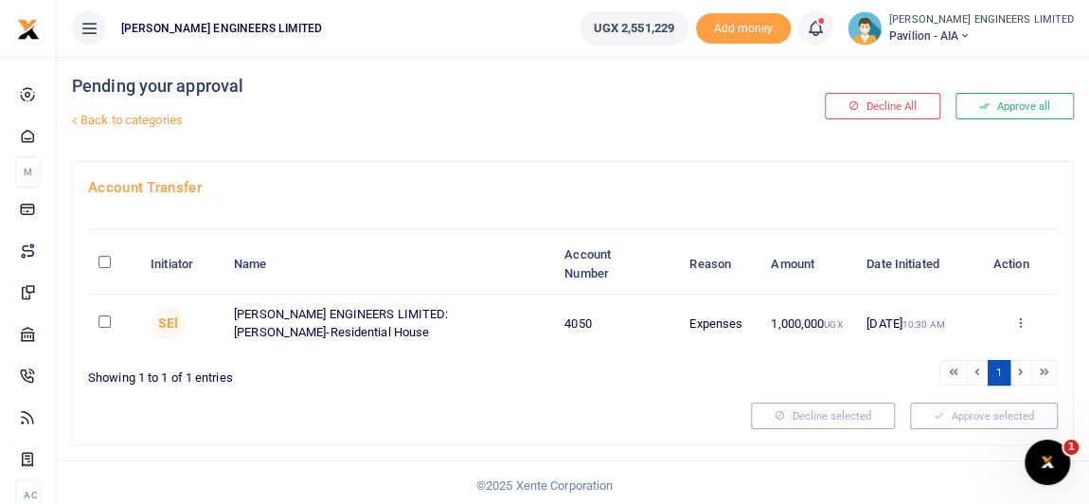
scroll to position [7, 0]
click at [104, 319] on input "checkbox" at bounding box center [104, 320] width 12 height 12
checkbox input "true"
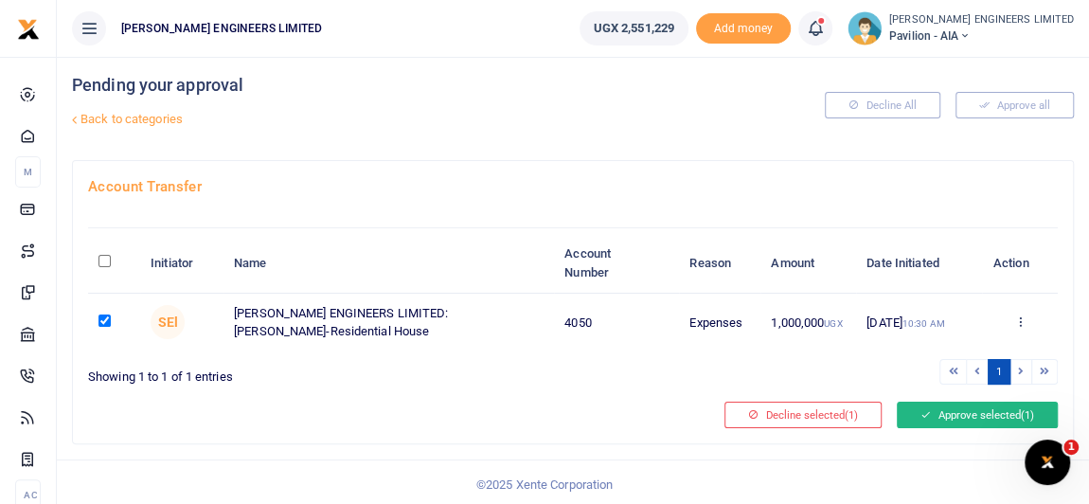
click at [951, 412] on button "Approve selected (1)" at bounding box center [977, 414] width 161 height 27
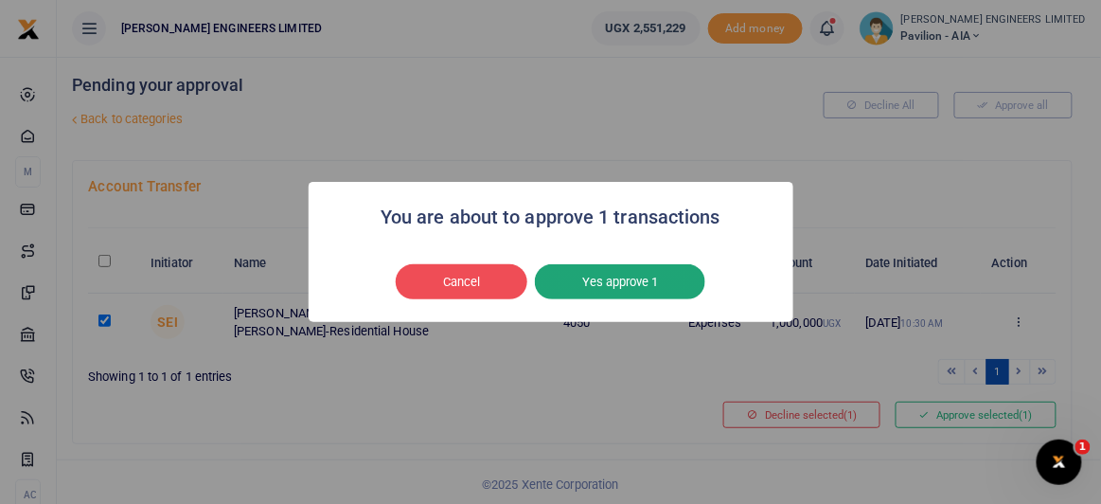
click at [602, 277] on button "Yes approve 1" at bounding box center [620, 282] width 170 height 36
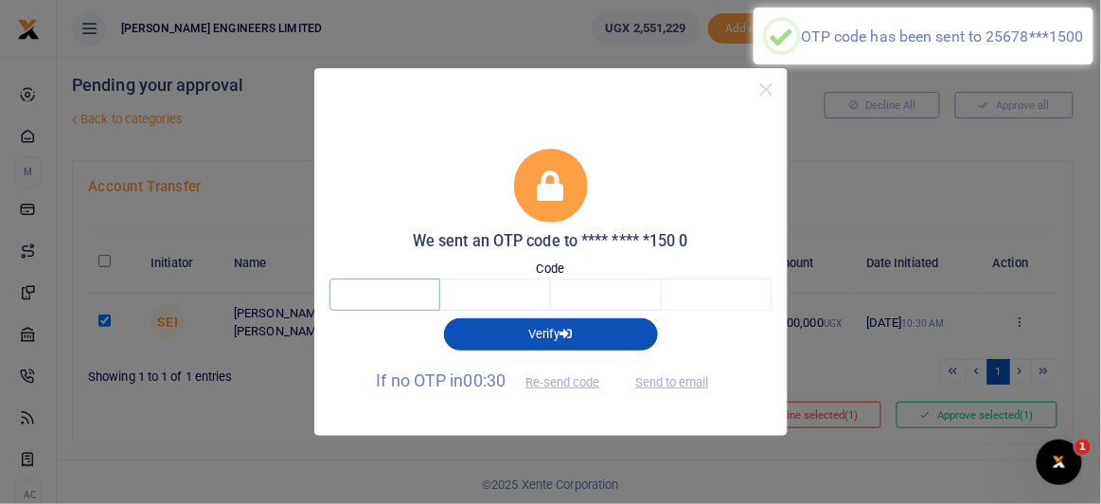
click at [399, 296] on input "text" at bounding box center [385, 294] width 111 height 32
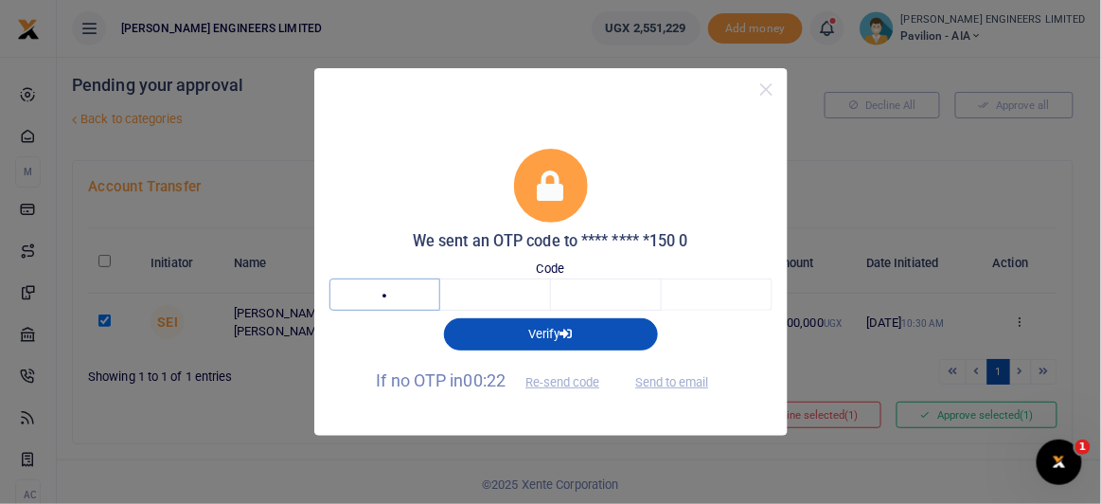
type input "7"
type input "1"
type input "3"
type input "8"
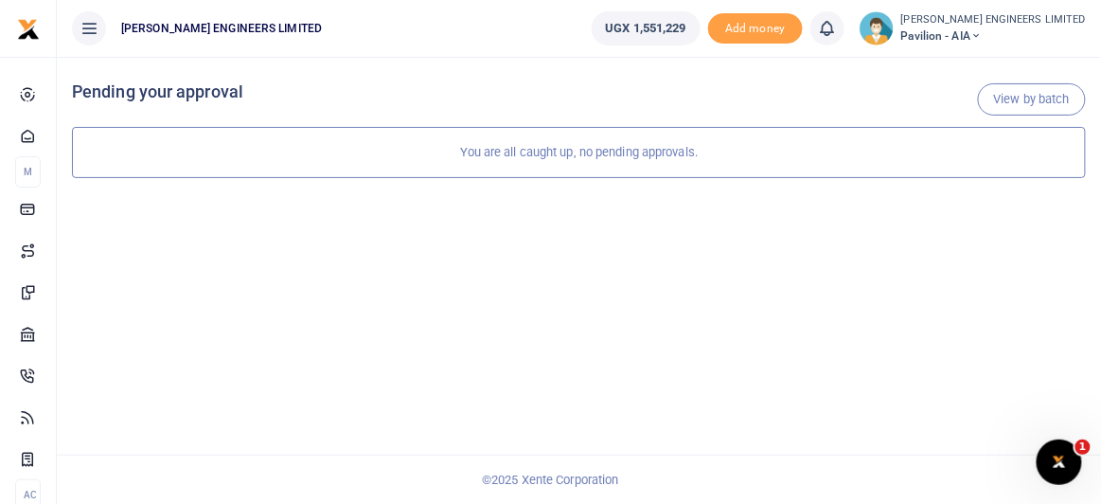
click at [982, 34] on icon at bounding box center [976, 35] width 11 height 13
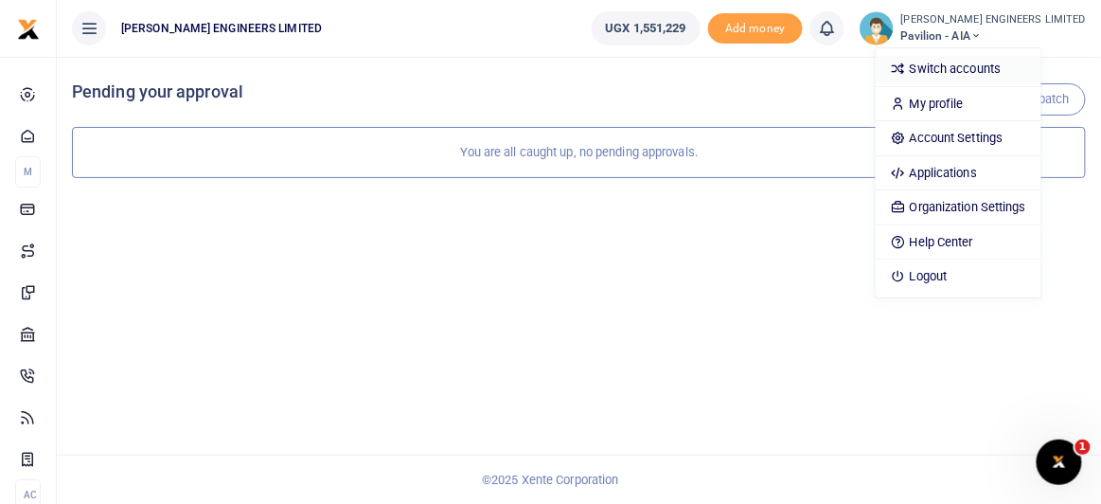
click at [984, 70] on link "Switch accounts" at bounding box center [959, 69] width 166 height 27
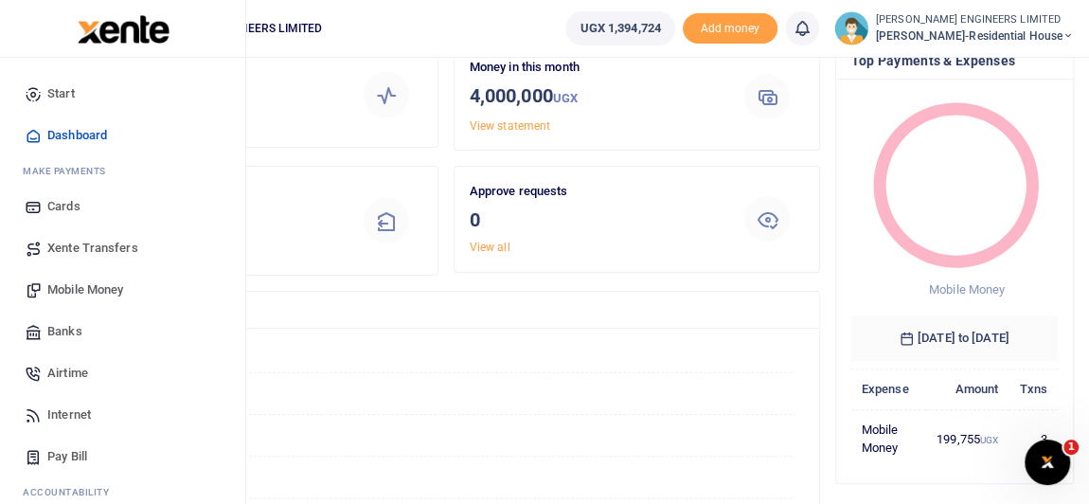
scroll to position [14, 13]
click at [78, 289] on span "Mobile Money" at bounding box center [85, 289] width 76 height 19
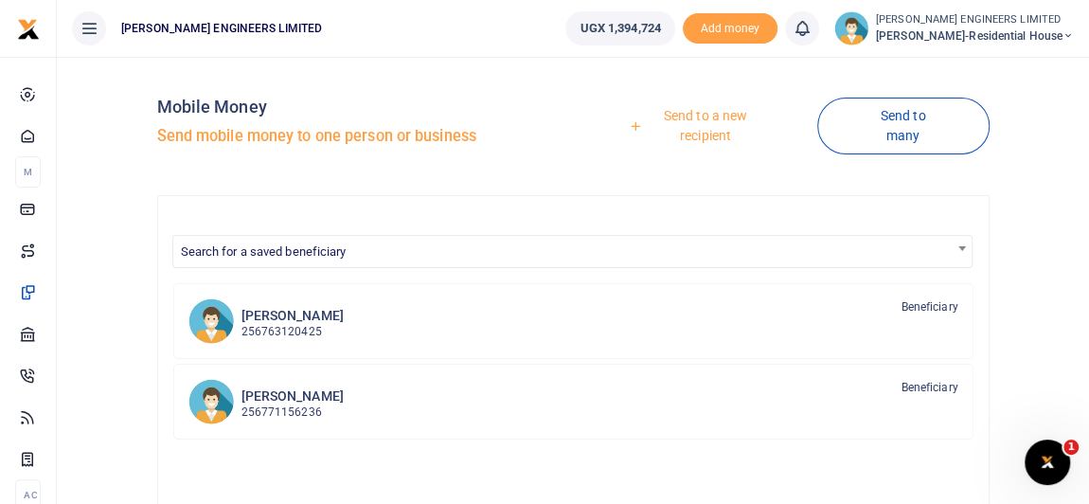
click at [704, 116] on link "Send to a new recipient" at bounding box center [698, 125] width 237 height 54
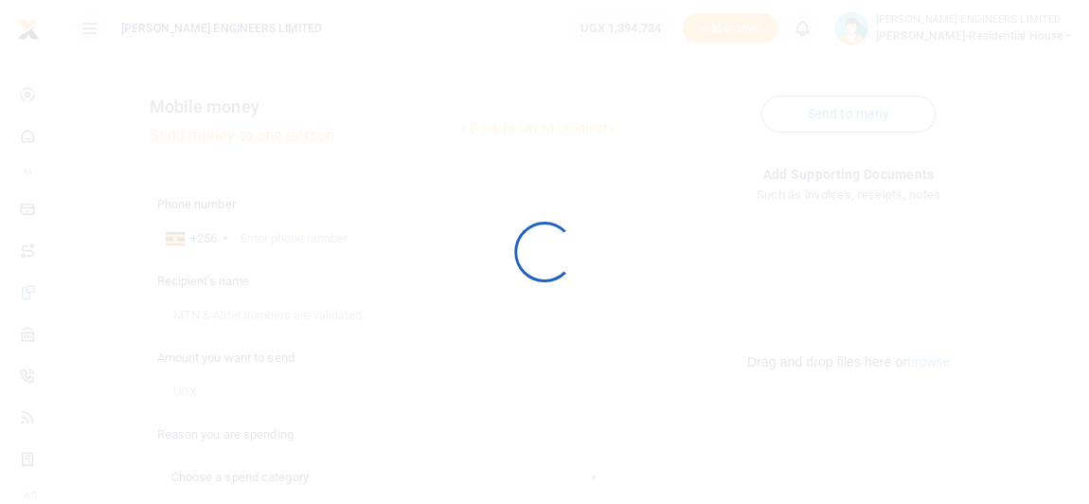
select select
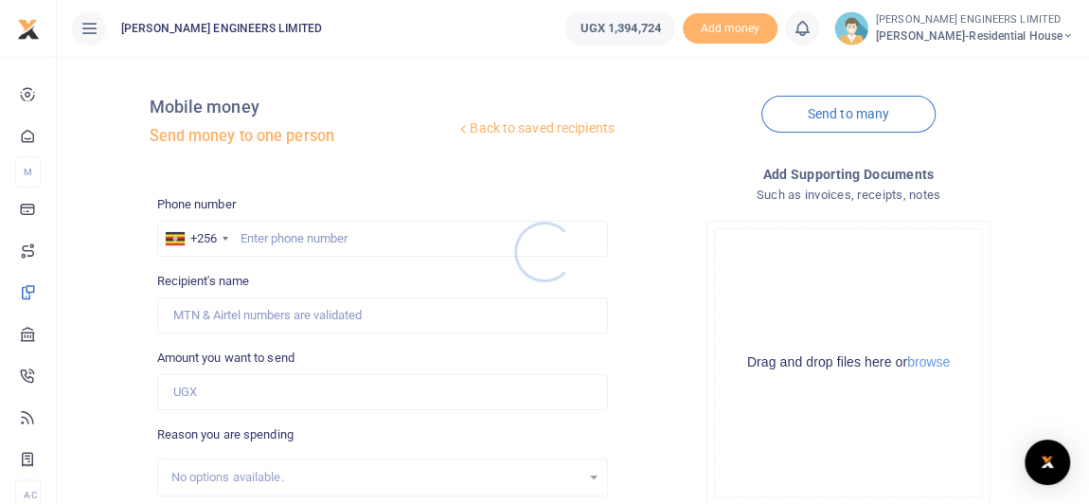
click at [256, 238] on div at bounding box center [544, 252] width 1089 height 504
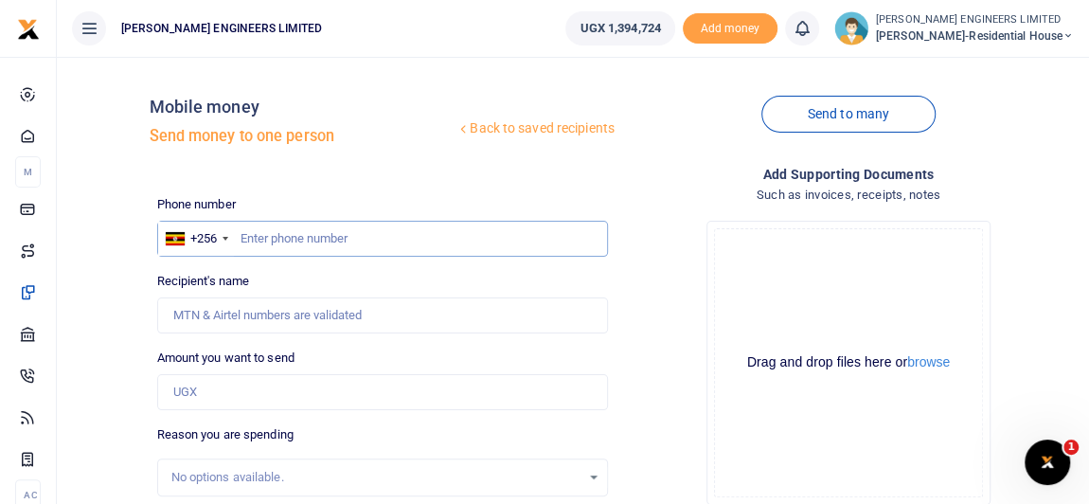
click at [276, 238] on input "text" at bounding box center [382, 239] width 451 height 36
type input "786996763"
type input "[PERSON_NAME] [PERSON_NAME]"
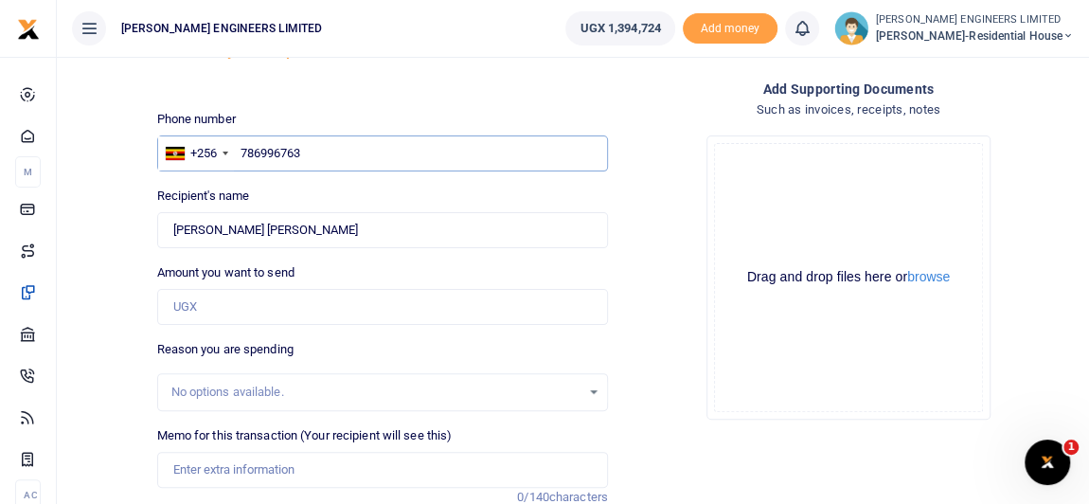
type input "786996763"
click at [194, 303] on input "Amount you want to send" at bounding box center [382, 307] width 451 height 36
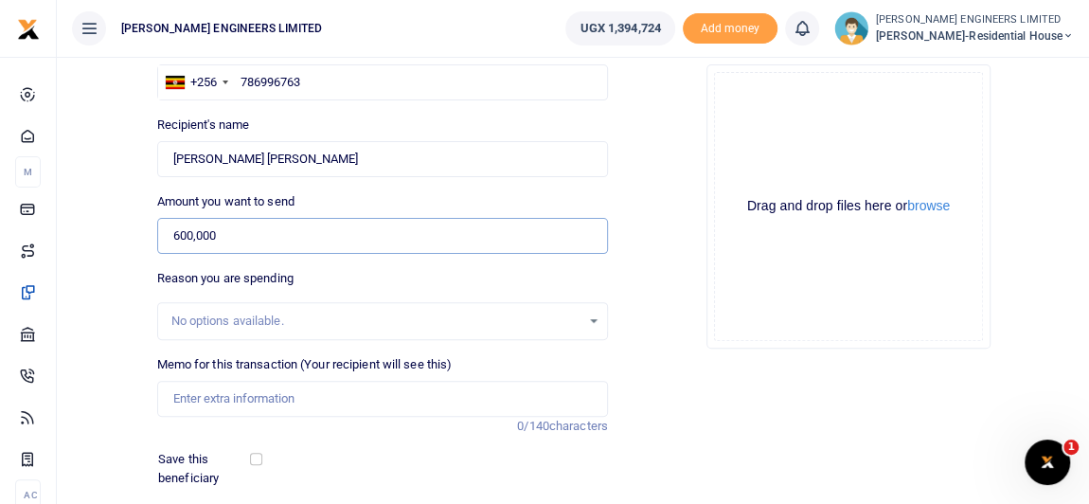
scroll to position [171, 0]
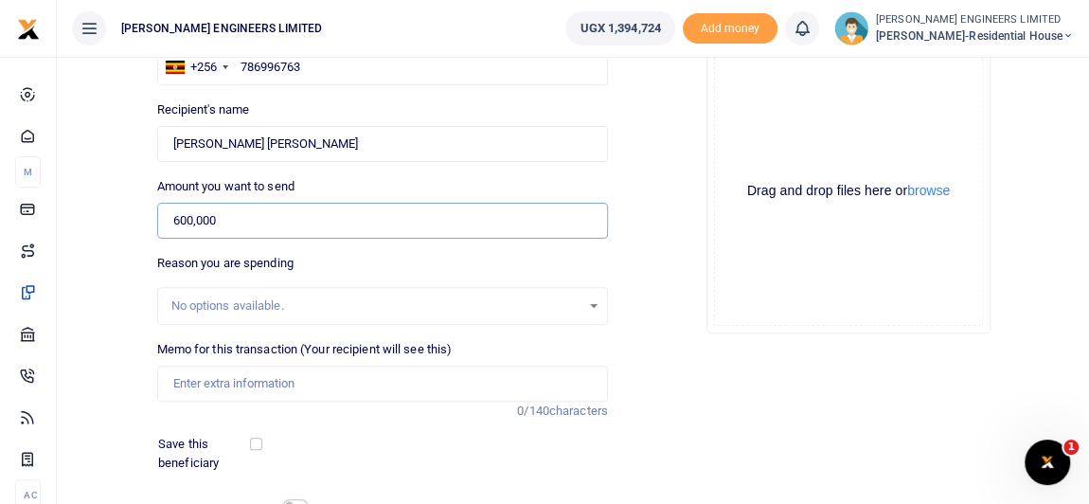
type input "600,000"
click at [203, 381] on input "Memo for this transaction (Your recipient will see this)" at bounding box center [382, 383] width 451 height 36
click at [441, 444] on div "Save this beneficiary" at bounding box center [371, 453] width 440 height 37
click at [232, 381] on input "Payment" at bounding box center [382, 383] width 451 height 36
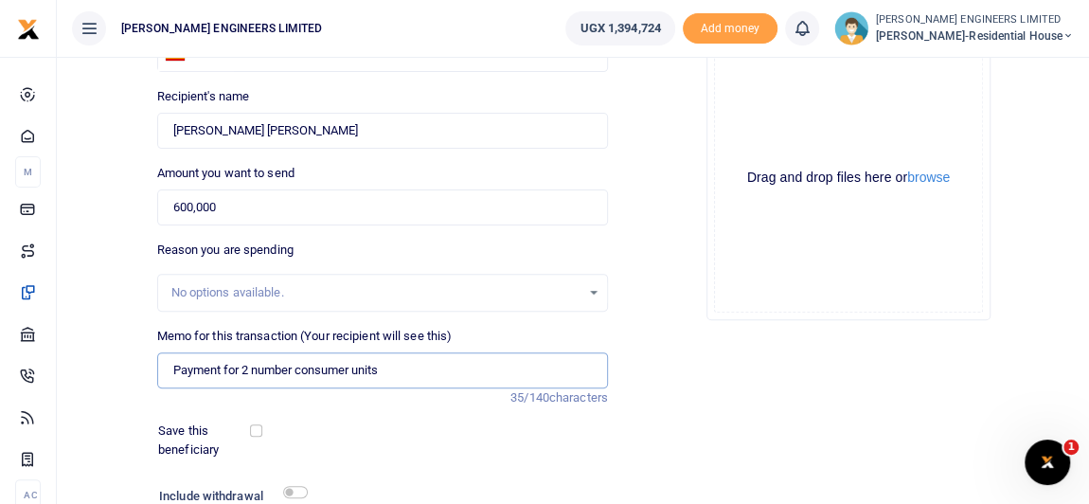
scroll to position [258, 0]
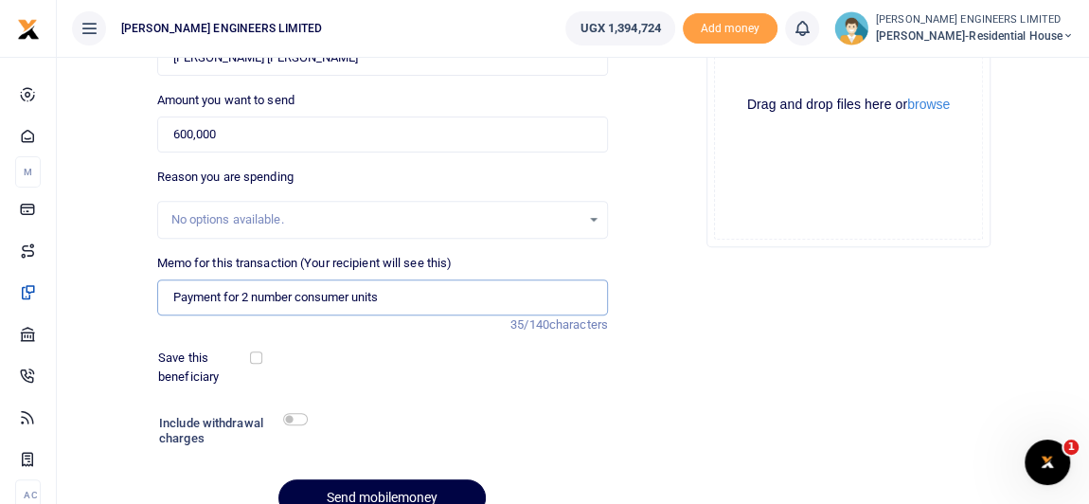
type input "Payment for 2 number consumer units"
click at [297, 417] on input "checkbox" at bounding box center [295, 419] width 25 height 12
checkbox input "true"
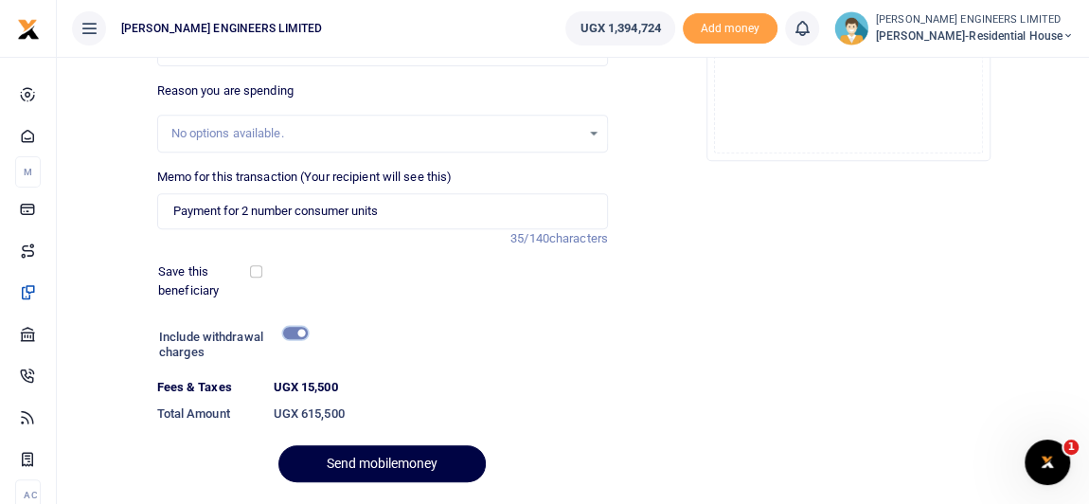
scroll to position [400, 0]
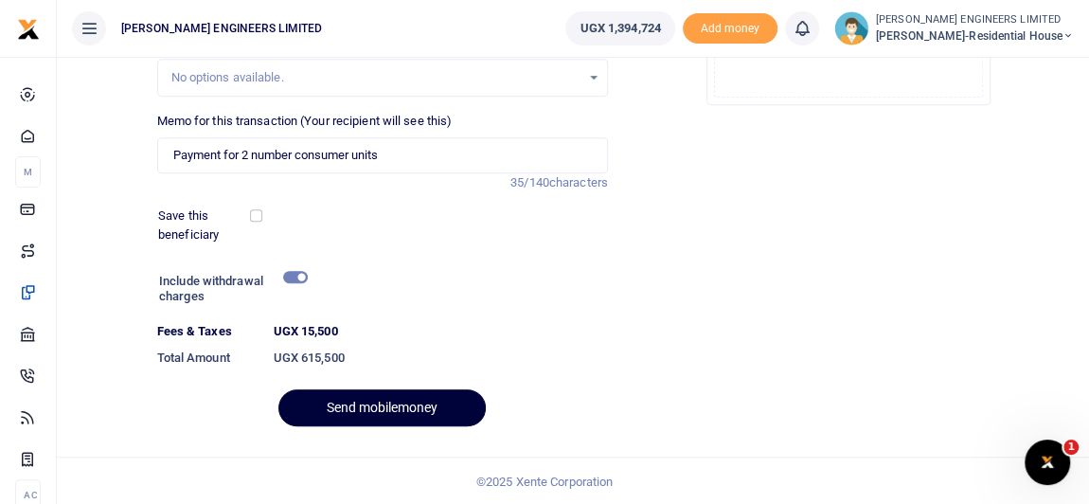
click at [401, 401] on button "Send mobilemoney" at bounding box center [381, 407] width 207 height 37
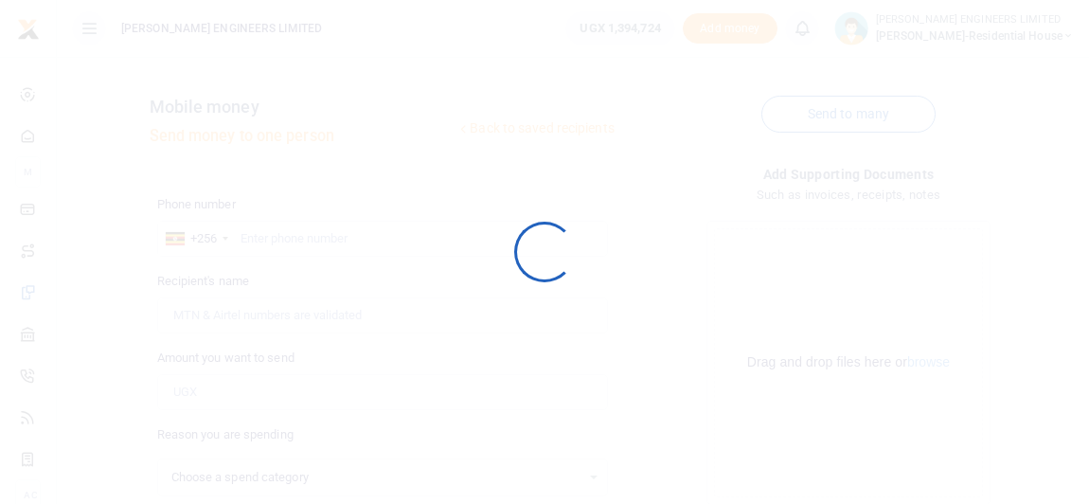
select select
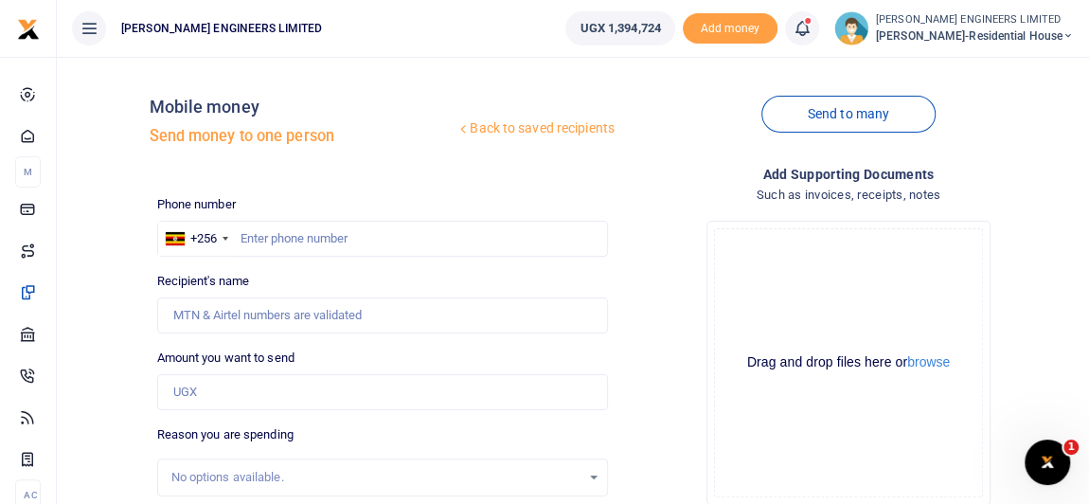
click at [811, 32] on icon at bounding box center [802, 28] width 19 height 21
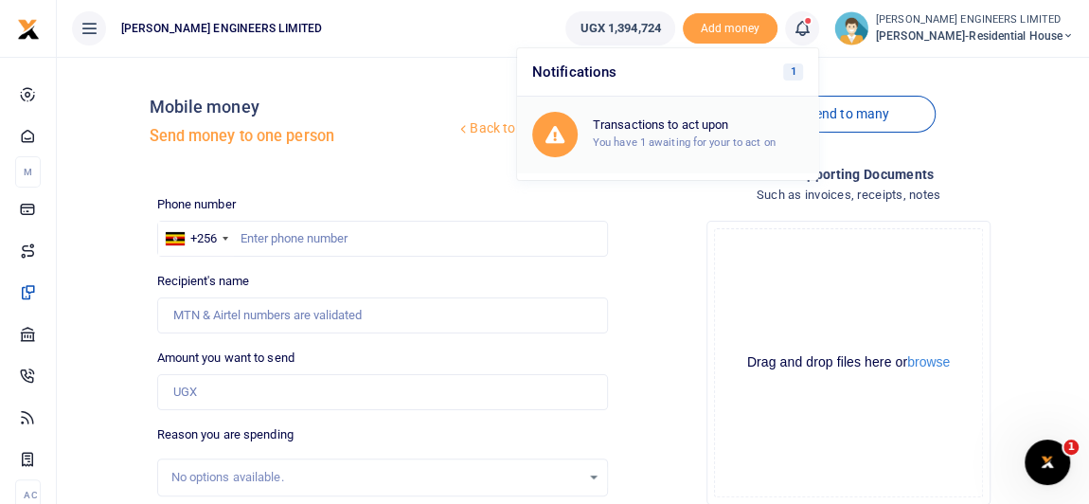
click at [691, 135] on small "You have 1 awaiting for your to act on" at bounding box center [684, 141] width 183 height 13
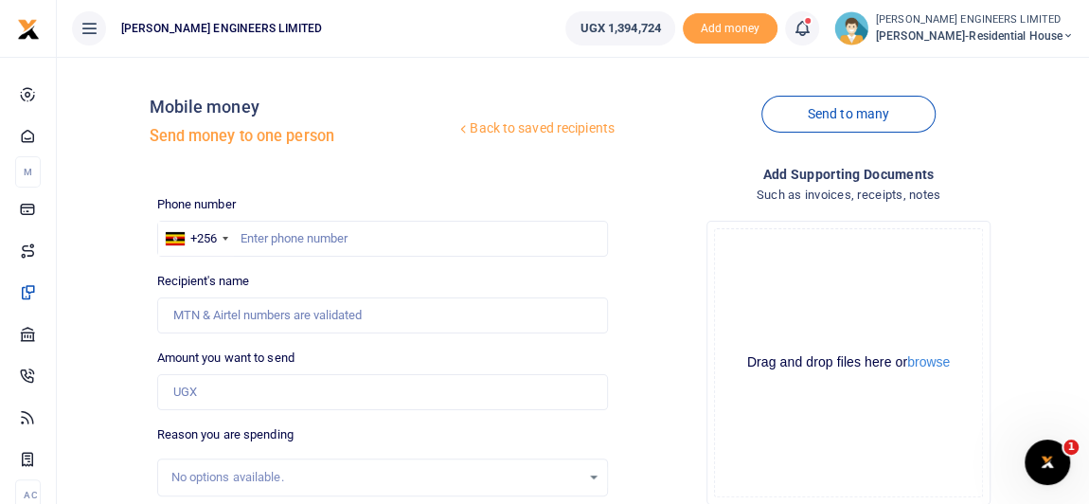
click at [811, 36] on icon at bounding box center [802, 28] width 19 height 21
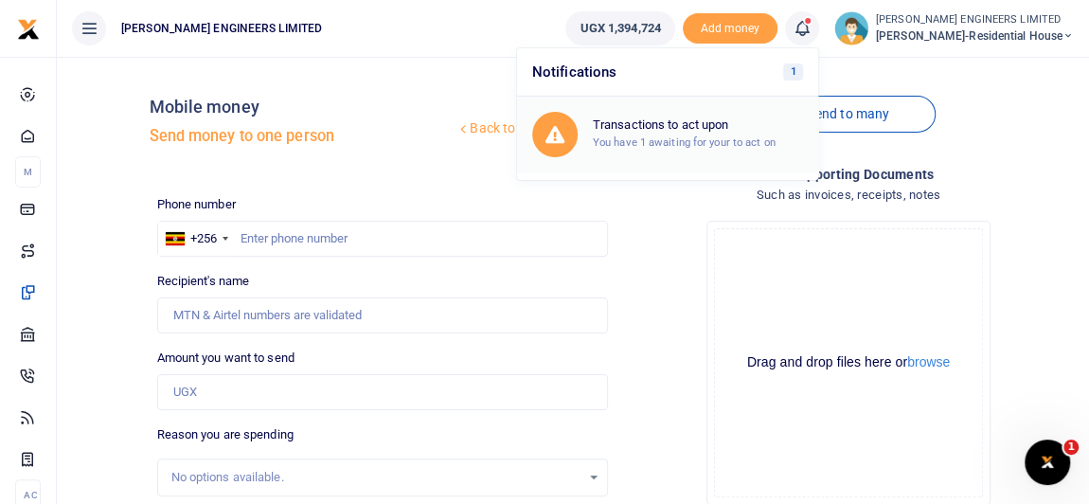
click at [707, 129] on h6 "Transactions to act upon" at bounding box center [698, 124] width 210 height 15
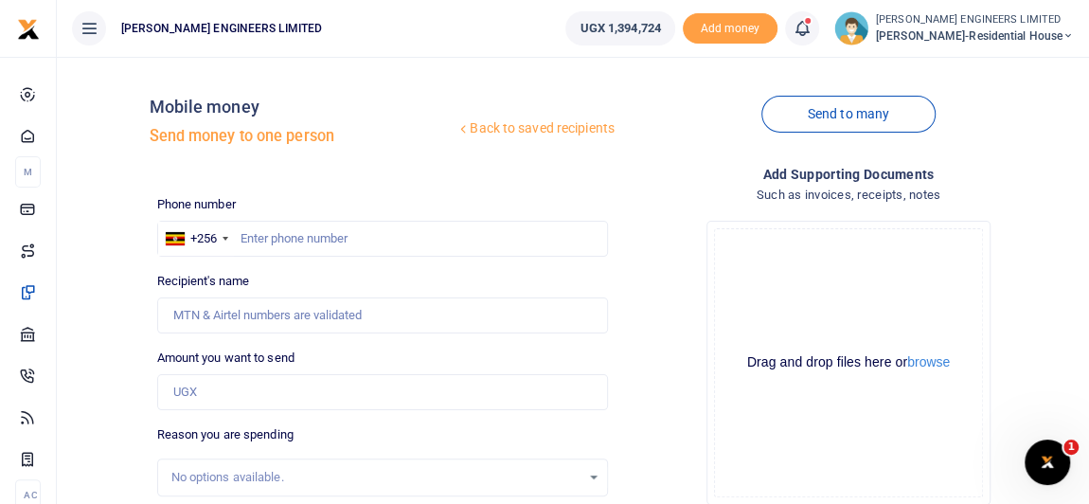
click at [811, 34] on icon at bounding box center [802, 28] width 19 height 21
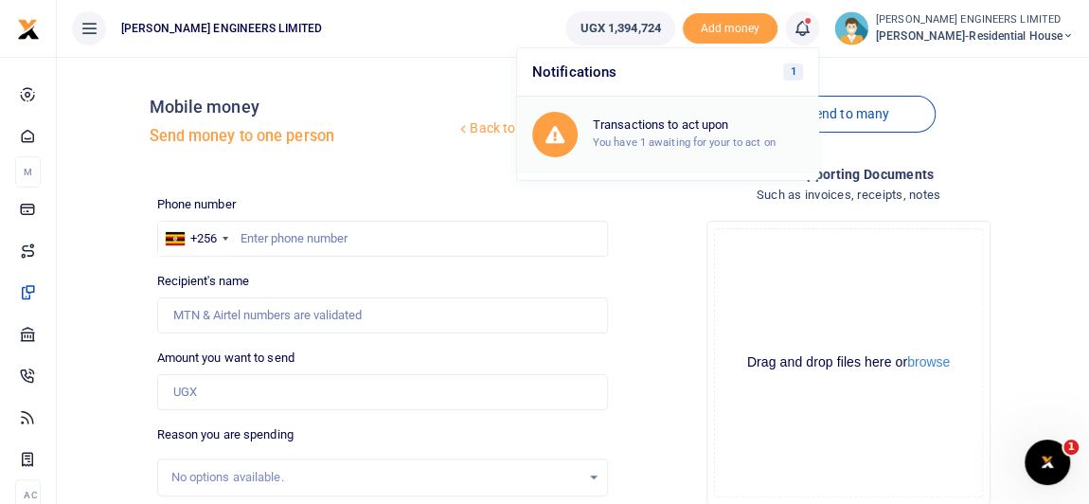
click at [683, 131] on h6 "Transactions to act upon" at bounding box center [698, 124] width 210 height 15
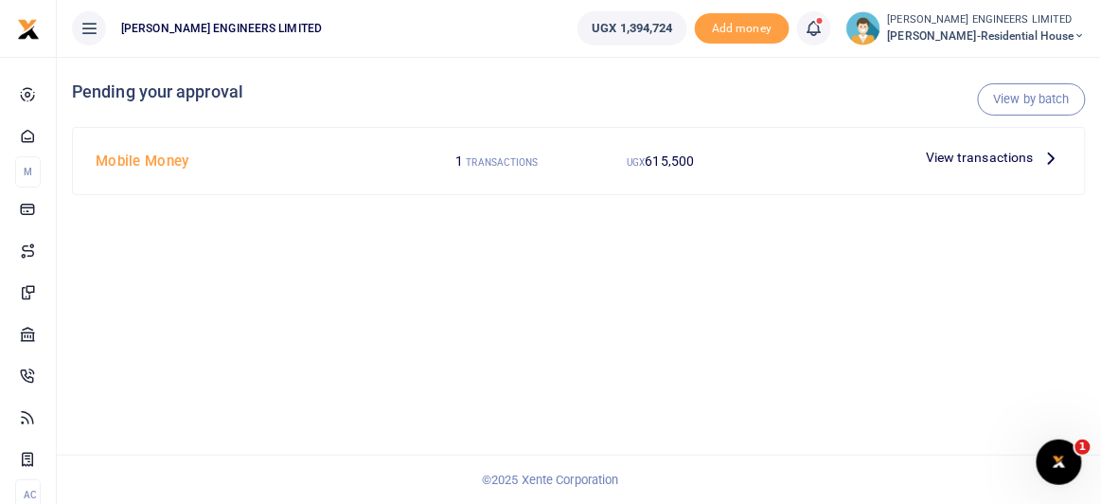
click at [655, 159] on span "615,500" at bounding box center [670, 160] width 49 height 15
click at [964, 154] on span "View transactions" at bounding box center [980, 157] width 108 height 21
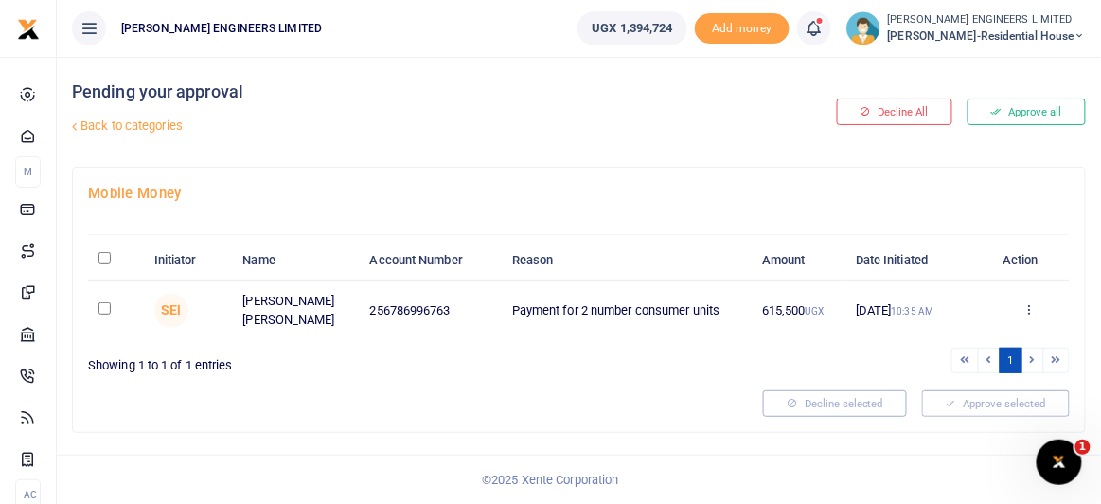
click at [104, 307] on input "checkbox" at bounding box center [104, 308] width 12 height 12
checkbox input "true"
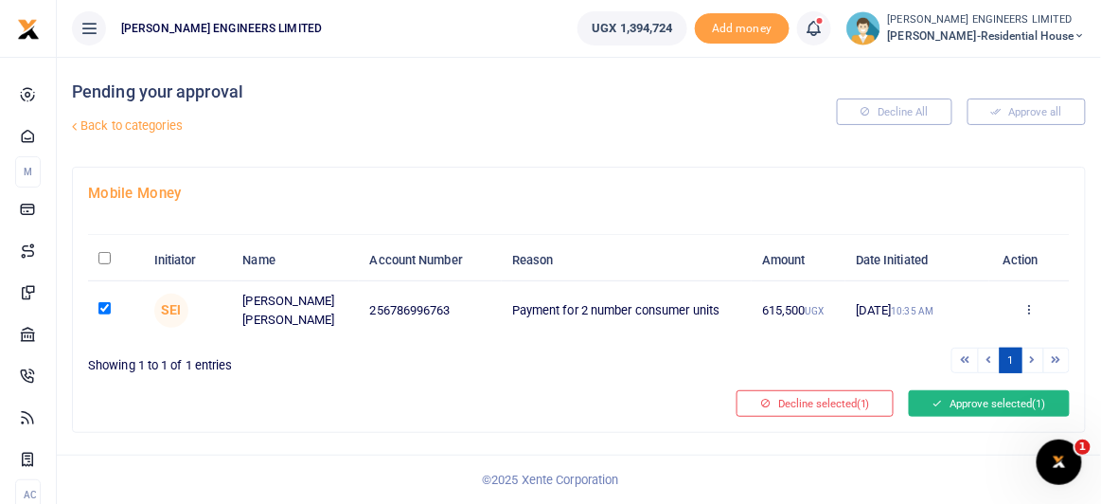
click at [964, 398] on button "Approve selected (1)" at bounding box center [989, 403] width 161 height 27
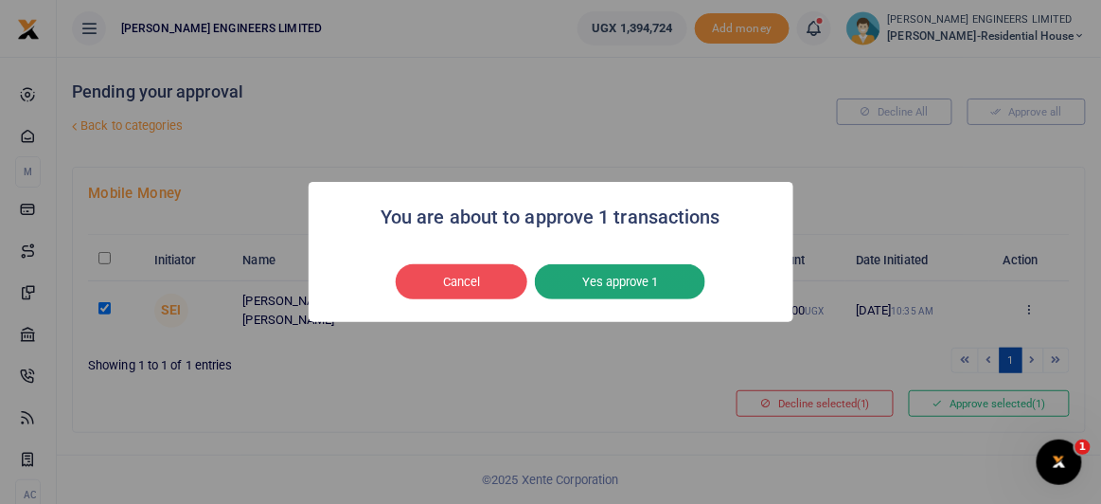
click at [610, 281] on button "Yes approve 1" at bounding box center [620, 282] width 170 height 36
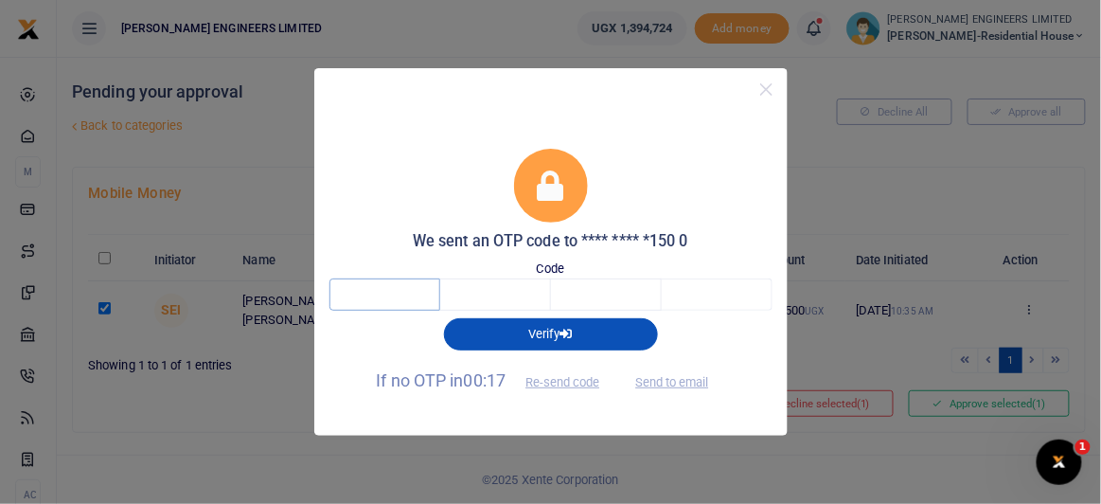
click at [396, 292] on input "text" at bounding box center [385, 294] width 111 height 32
type input "2"
type input "7"
type input "4"
type input "0"
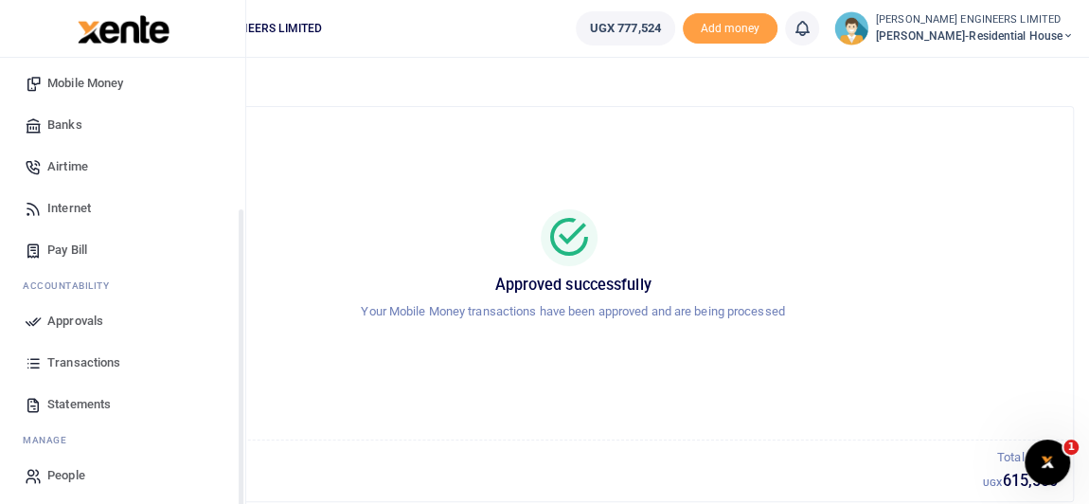
scroll to position [212, 0]
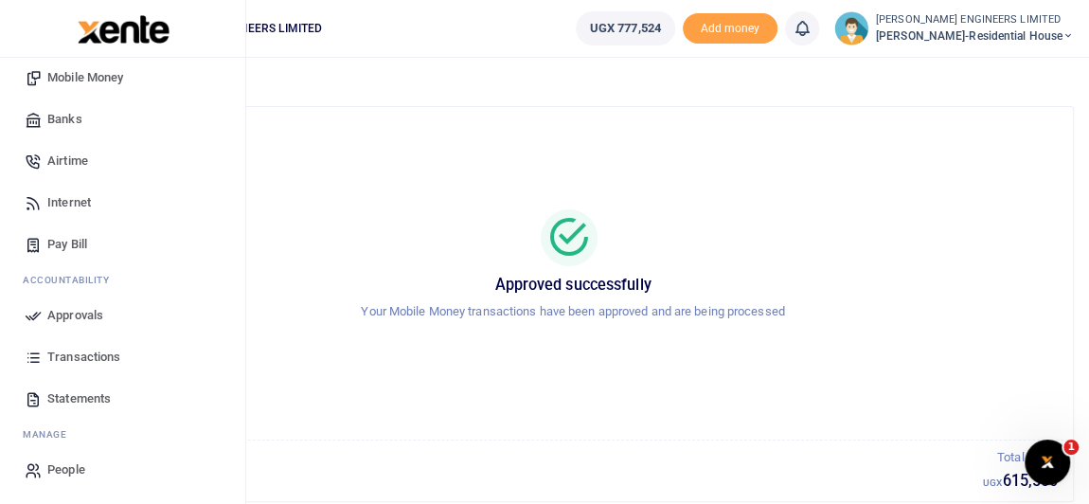
click at [85, 354] on span "Transactions" at bounding box center [83, 356] width 73 height 19
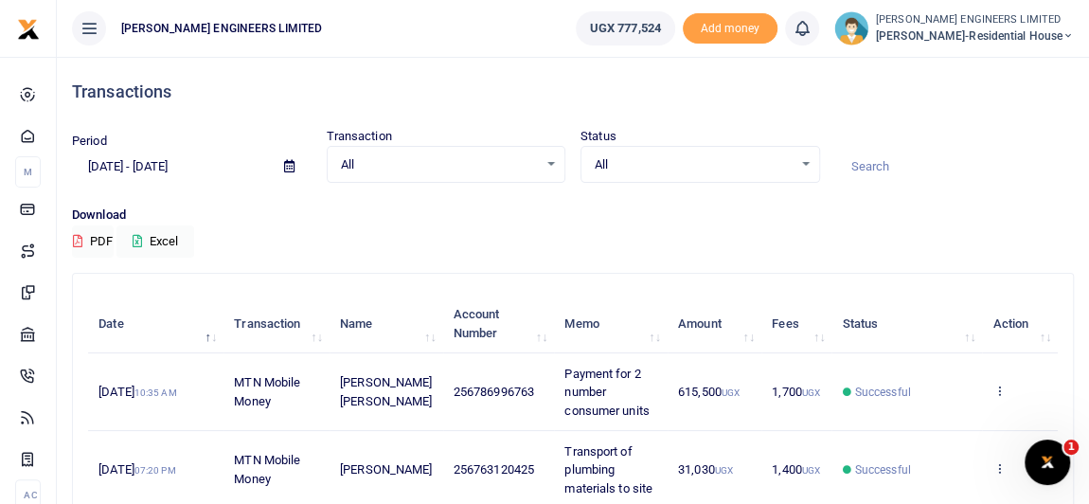
click at [1064, 34] on icon at bounding box center [1067, 35] width 11 height 13
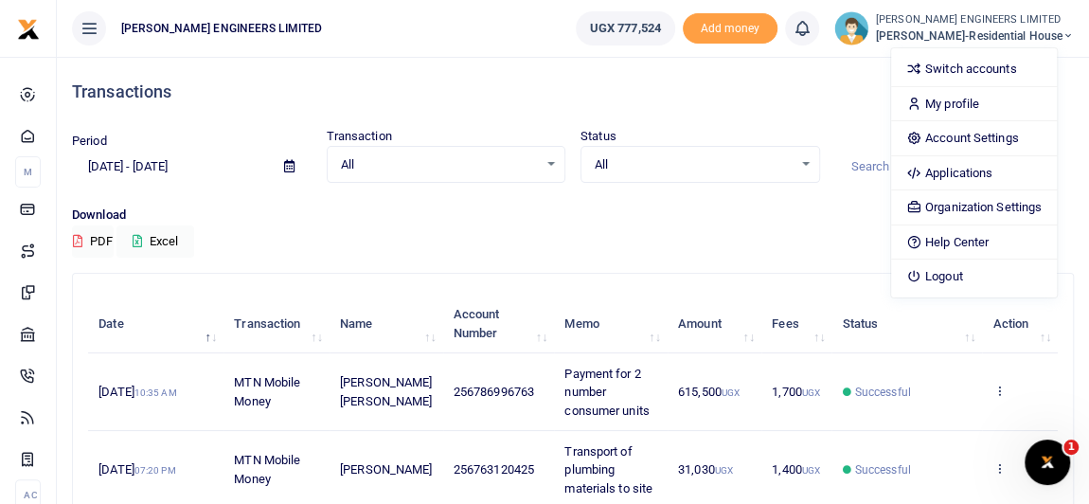
click at [777, 74] on div "Transactions" at bounding box center [573, 92] width 1002 height 70
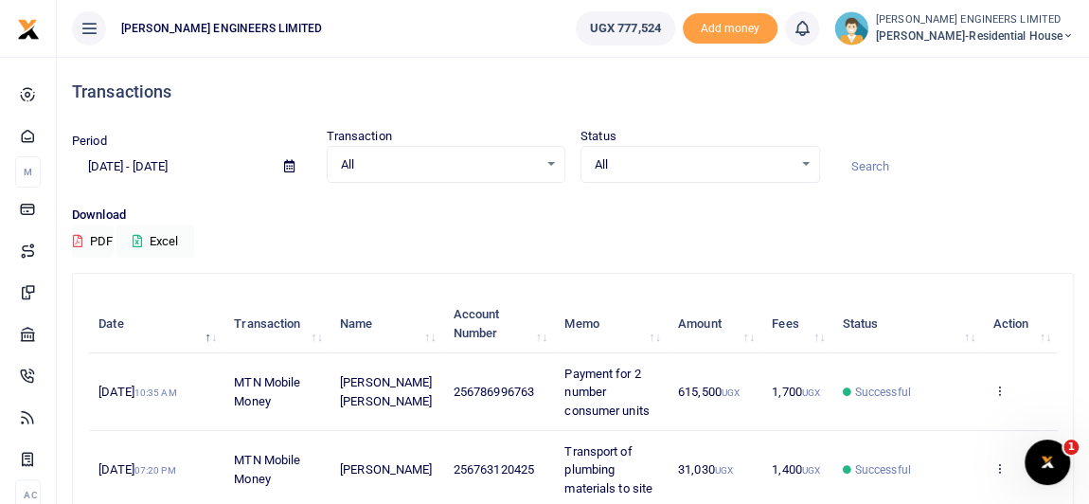
drag, startPoint x: 406, startPoint y: 16, endPoint x: 381, endPoint y: 40, distance: 34.8
click at [376, 27] on ul "[PERSON_NAME] ENGINEERS LIMITED" at bounding box center [309, 28] width 504 height 57
click at [908, 89] on h4 "Transactions" at bounding box center [573, 91] width 1002 height 21
click at [448, 34] on ul "[PERSON_NAME] ENGINEERS LIMITED" at bounding box center [309, 28] width 504 height 57
click at [893, 88] on h4 "Transactions" at bounding box center [573, 91] width 1002 height 21
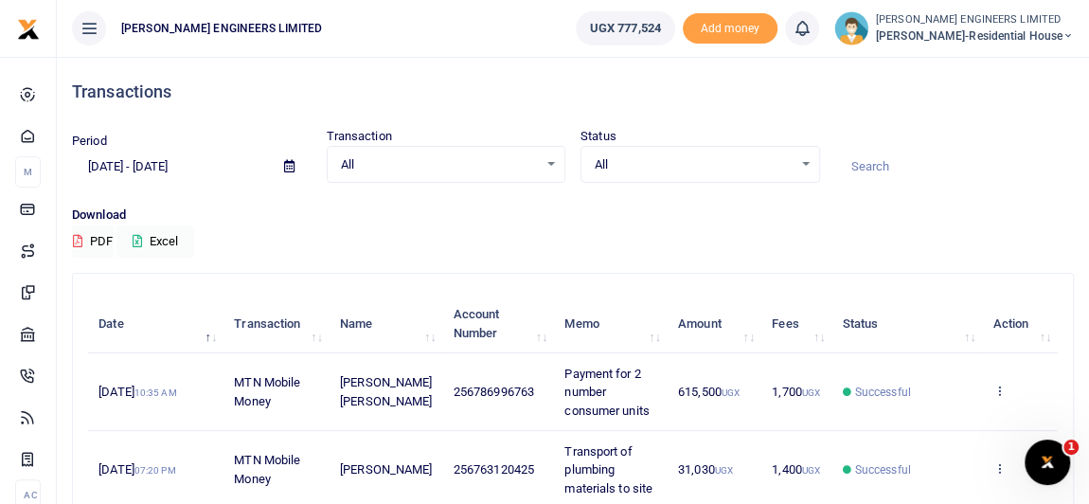
click at [1068, 36] on icon at bounding box center [1067, 35] width 11 height 13
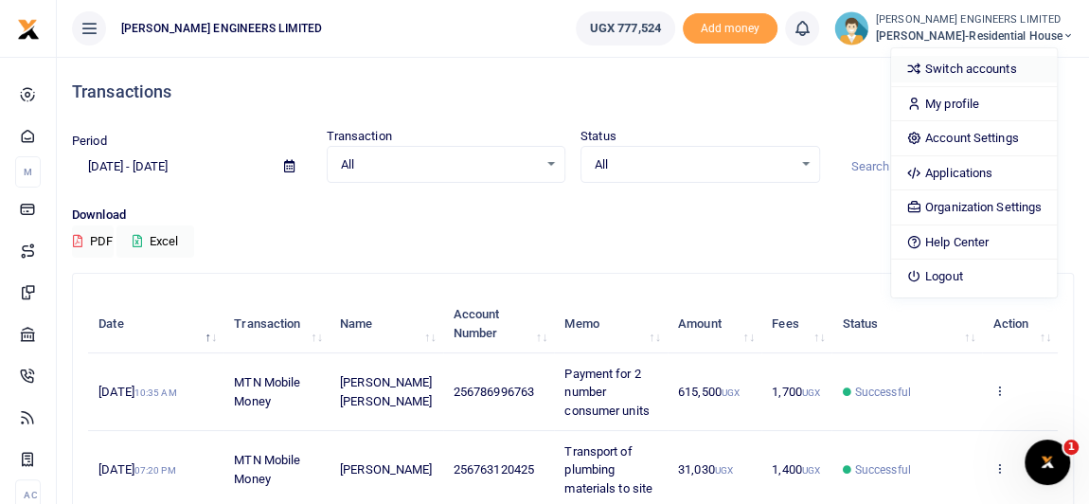
click at [982, 69] on link "Switch accounts" at bounding box center [974, 69] width 166 height 27
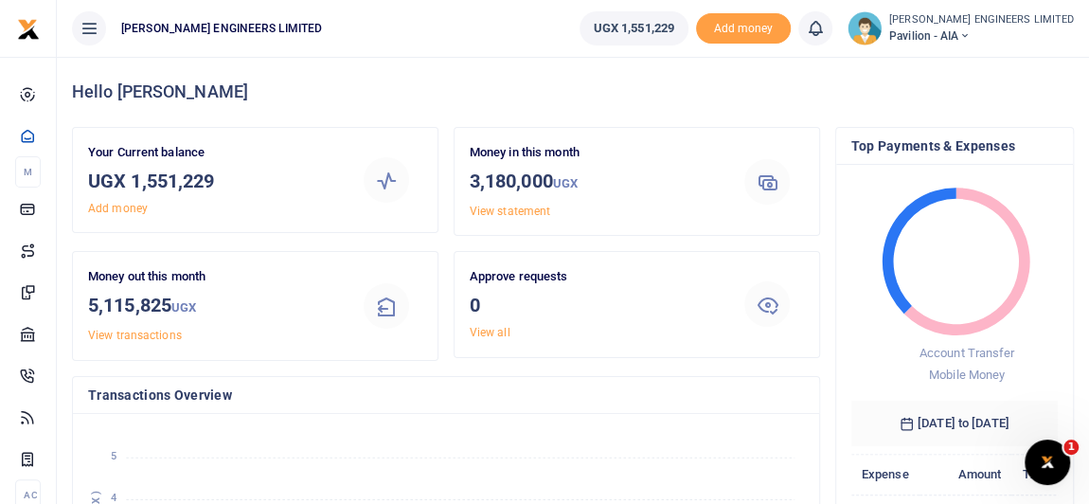
scroll to position [14, 13]
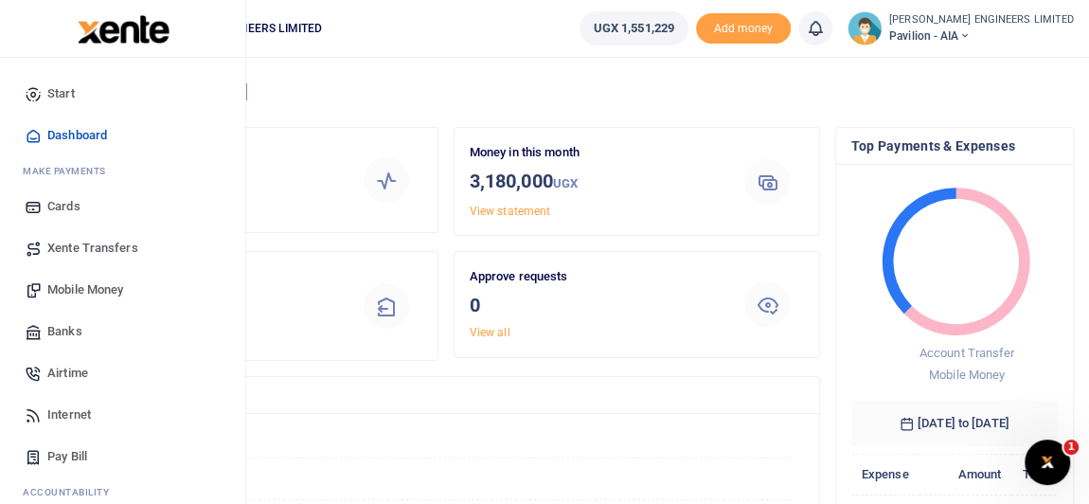
click at [88, 289] on span "Mobile Money" at bounding box center [85, 289] width 76 height 19
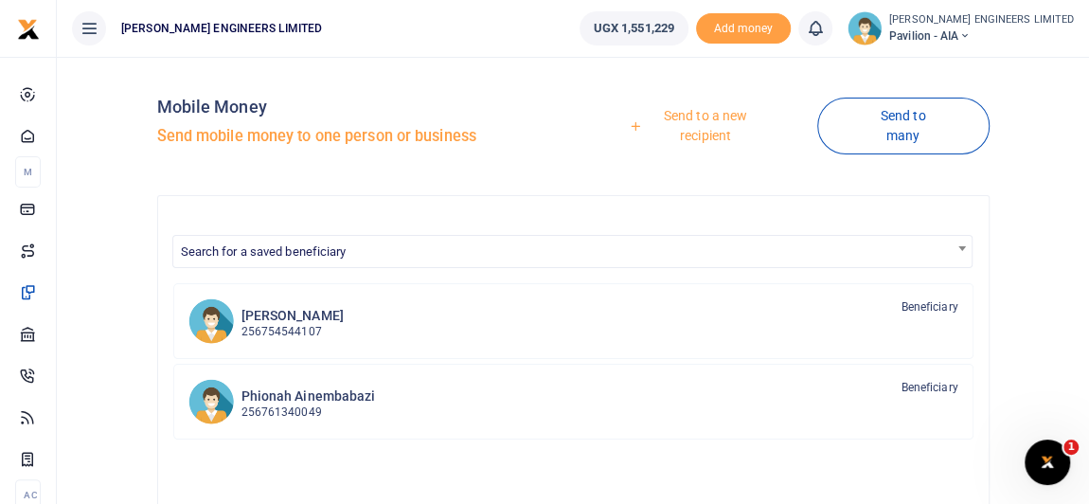
click at [711, 119] on link "Send to a new recipient" at bounding box center [698, 125] width 237 height 54
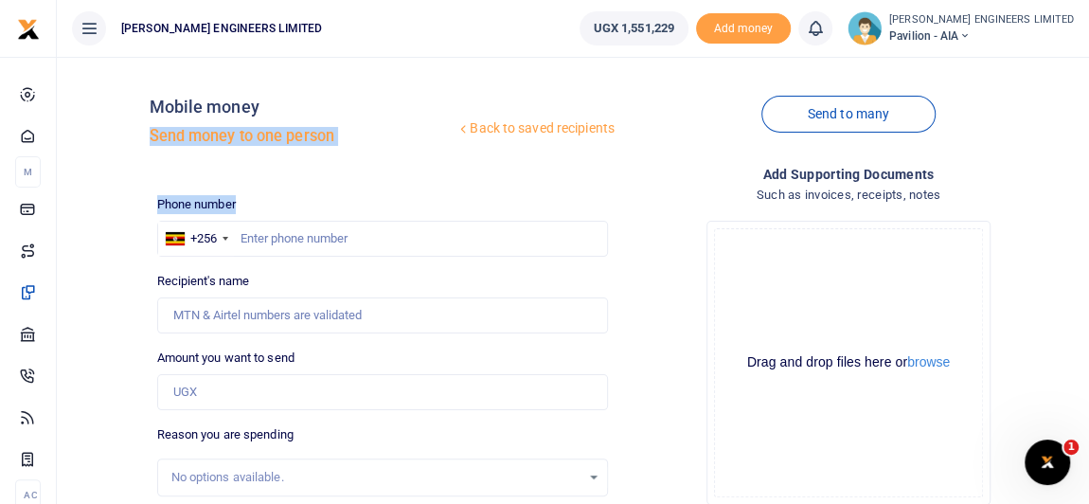
drag, startPoint x: 117, startPoint y: 178, endPoint x: 393, endPoint y: 181, distance: 275.6
click at [393, 181] on div "Back to saved recipients Mobile money Send money to one person Send to many Pho…" at bounding box center [572, 430] width 1017 height 717
click at [247, 173] on div "Back to saved recipients Mobile money Send money to one person" at bounding box center [383, 126] width 466 height 108
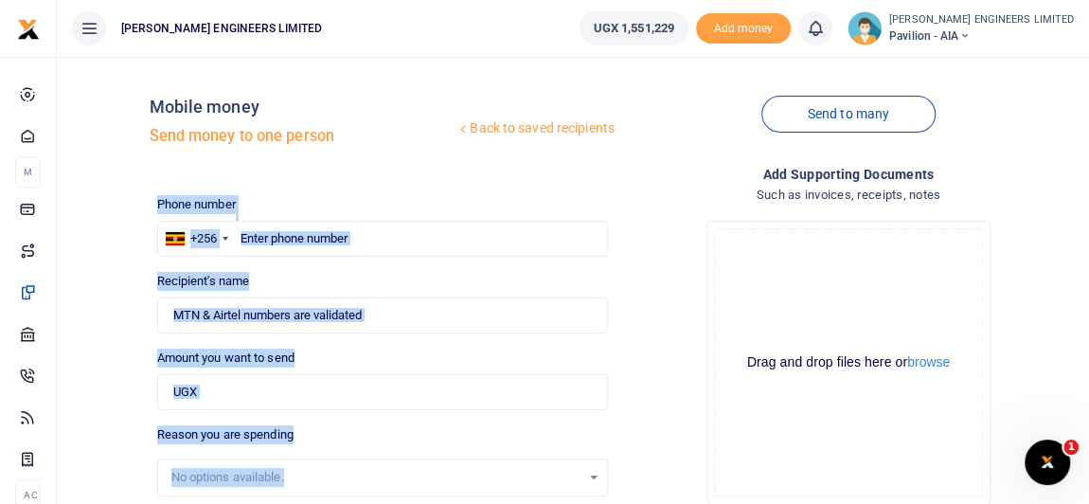
drag, startPoint x: 124, startPoint y: 219, endPoint x: 551, endPoint y: 462, distance: 491.5
click at [551, 462] on div "Back to saved recipients Mobile money Send money to one person Send to many Pho…" at bounding box center [572, 430] width 1017 height 717
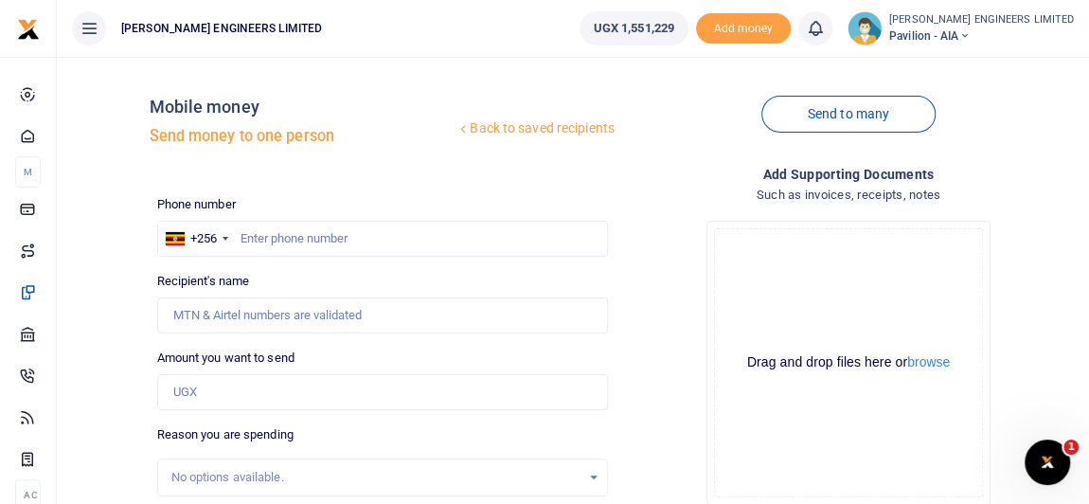
click at [678, 149] on div "Send to many" at bounding box center [848, 126] width 466 height 108
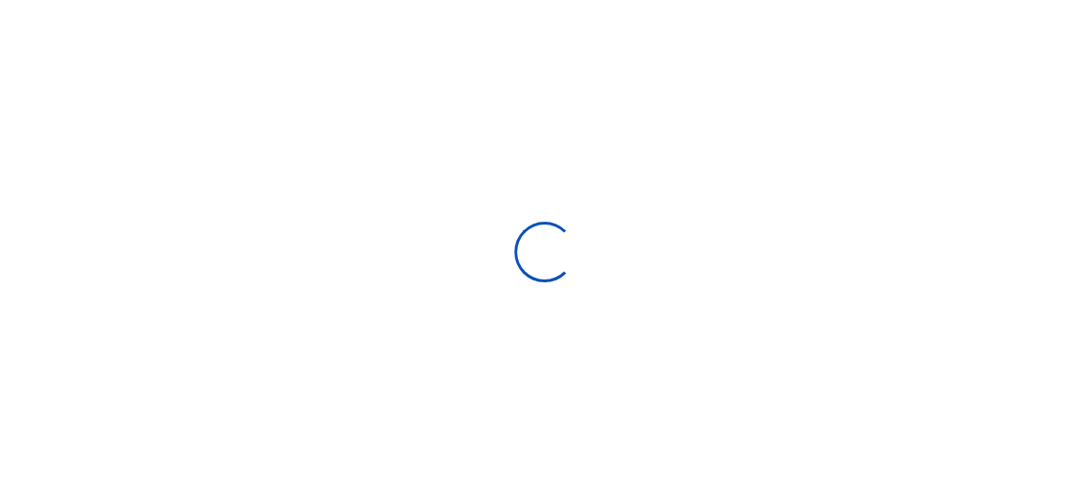
select select
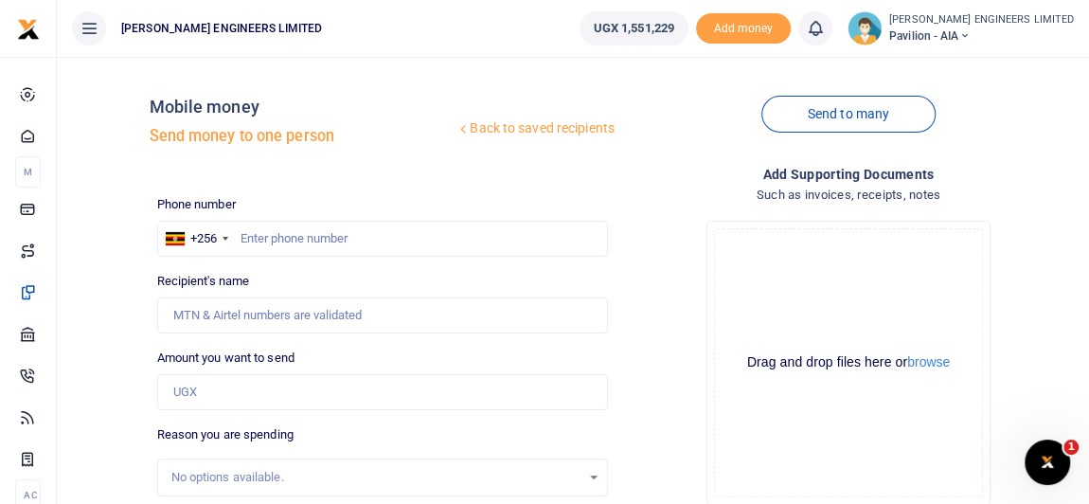
click at [1021, 153] on div "Send to many" at bounding box center [848, 126] width 466 height 108
click at [351, 179] on div "Back to saved recipients Mobile money Send money to one person Send to many Pho…" at bounding box center [616, 430] width 933 height 717
